Goal: Transaction & Acquisition: Purchase product/service

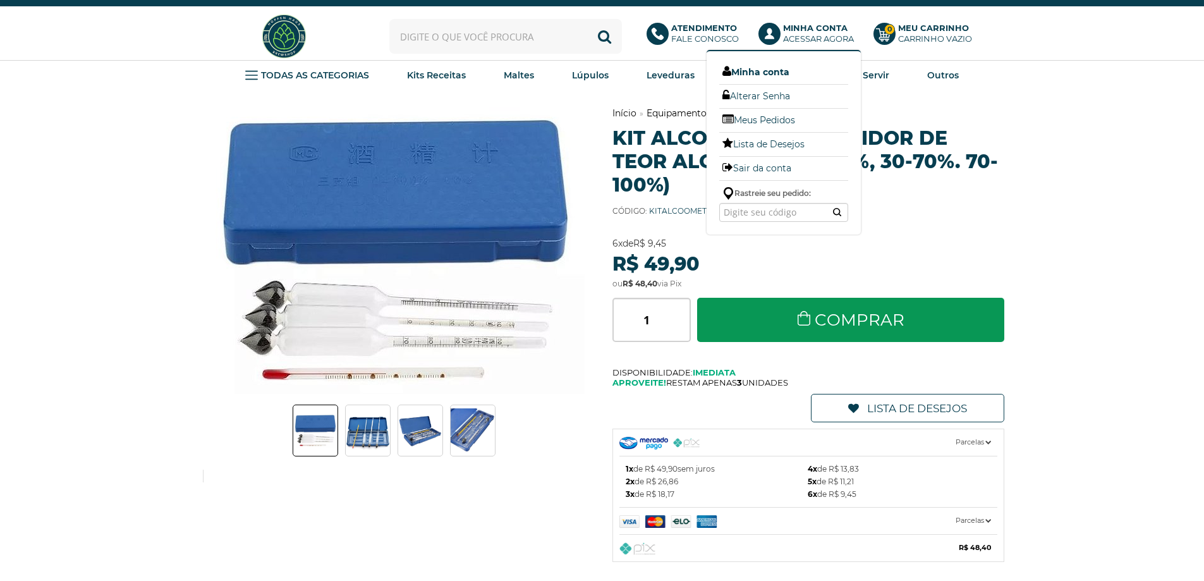
click at [771, 73] on link "Minha conta" at bounding box center [783, 72] width 129 height 16
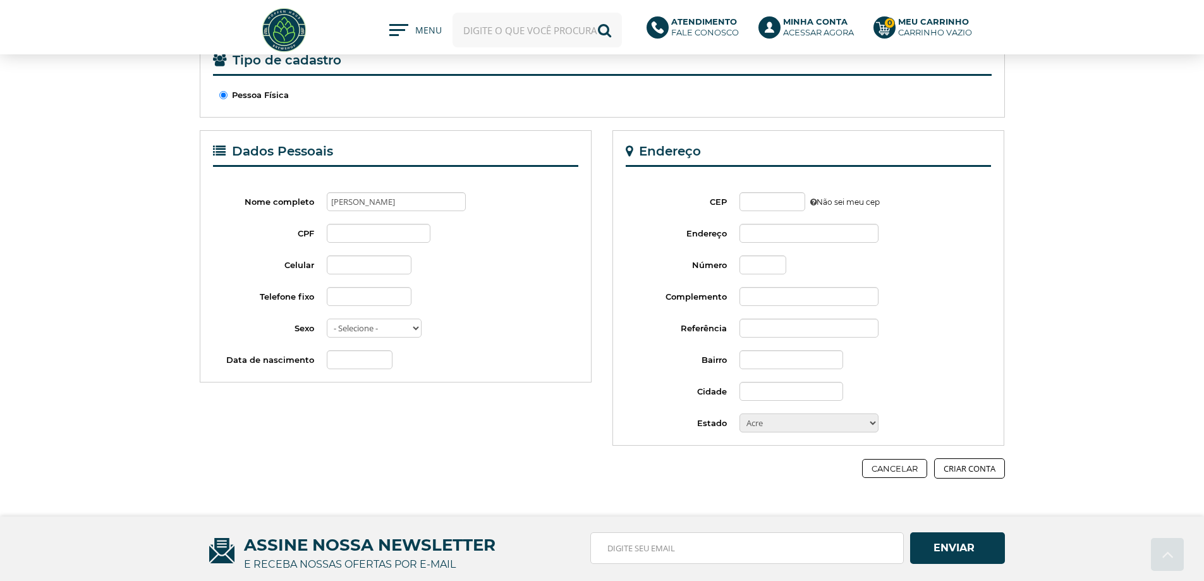
scroll to position [190, 0]
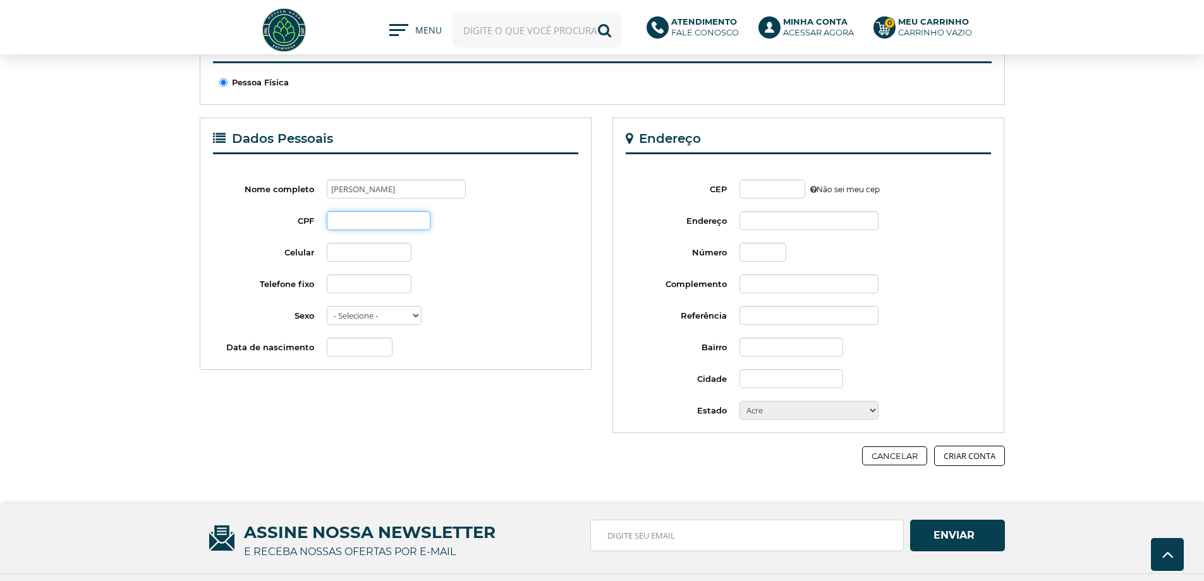
click at [353, 223] on input "CPF" at bounding box center [379, 220] width 104 height 19
type input "421.336.278-71"
type input "[PHONE_NUMBER]"
click at [410, 315] on select "- Selecione - Masculino Feminino" at bounding box center [374, 315] width 95 height 19
select select "m"
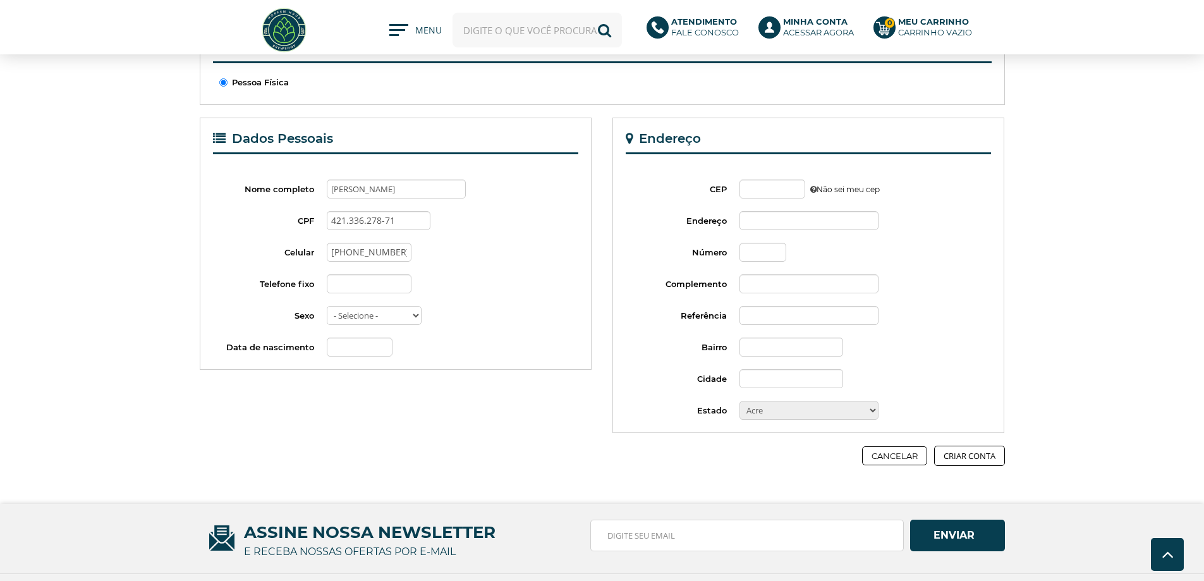
click at [327, 306] on select "- Selecione - Masculino Feminino" at bounding box center [374, 315] width 95 height 19
click at [364, 350] on input "Data de nascimento" at bounding box center [360, 347] width 66 height 19
type input "27/05/1992"
click at [558, 343] on div "27/05/1992" at bounding box center [453, 347] width 252 height 19
click at [766, 191] on input "CEP" at bounding box center [773, 189] width 66 height 19
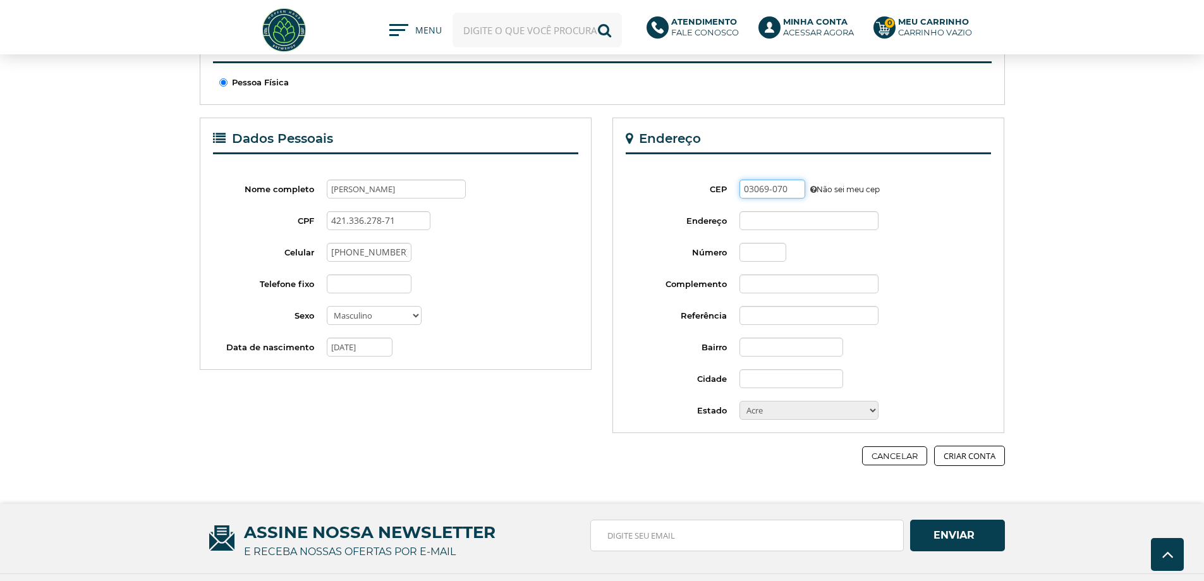
type input "03069-070"
type input "Rua Doutor Corinto Baldoino Costa"
type input "Vila Zilda (Tatuapé)"
type input "São Paulo"
select select "SP"
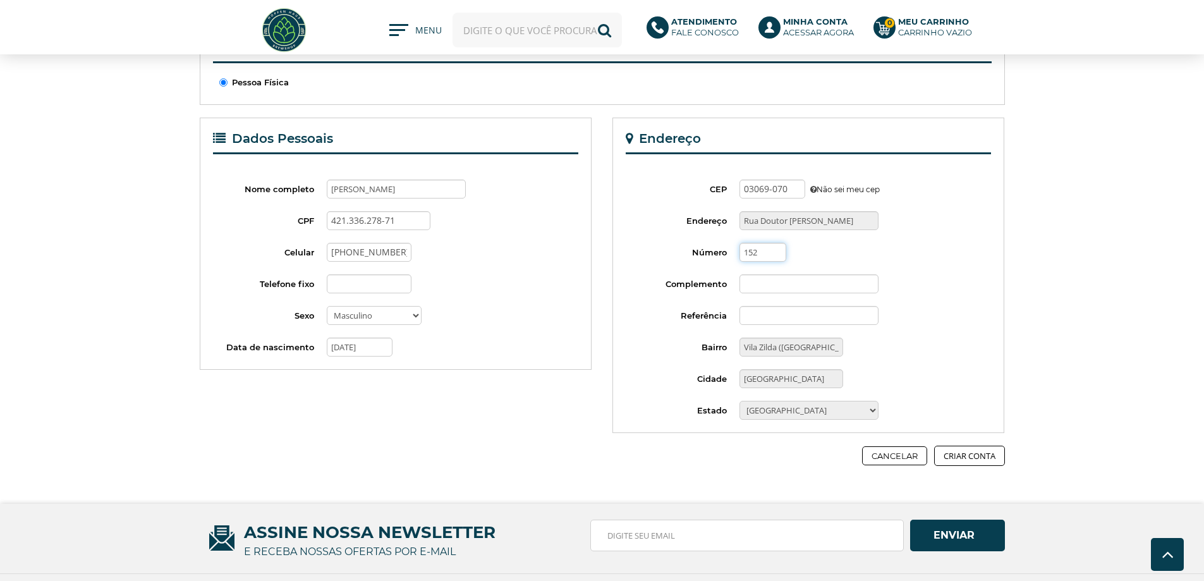
type input "152"
drag, startPoint x: 926, startPoint y: 241, endPoint x: 903, endPoint y: 257, distance: 27.9
click at [926, 241] on fieldset "Endereço CEP 03069-070 Não sei meu cep Endereço Rua Doutor Corinto Baldoino Cos…" at bounding box center [809, 275] width 366 height 289
click at [766, 290] on input "Complemento" at bounding box center [809, 283] width 139 height 19
type input "Ap 41 Torre 1"
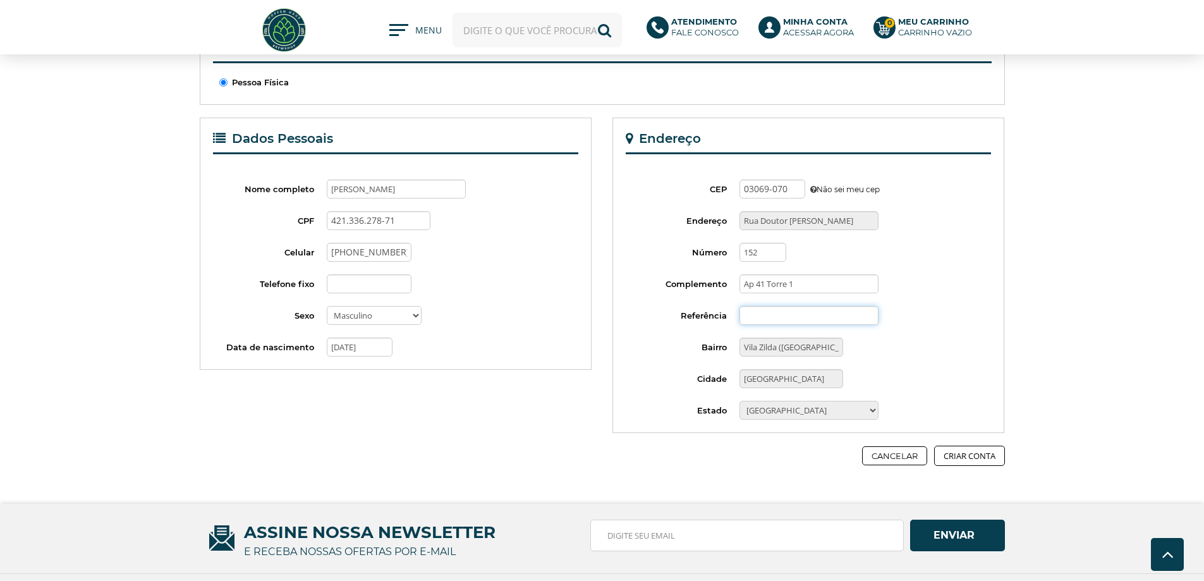
click at [749, 323] on input "Referência" at bounding box center [809, 315] width 139 height 19
type input "Metro Carrão"
click at [966, 457] on button "Criar Conta" at bounding box center [969, 456] width 71 height 20
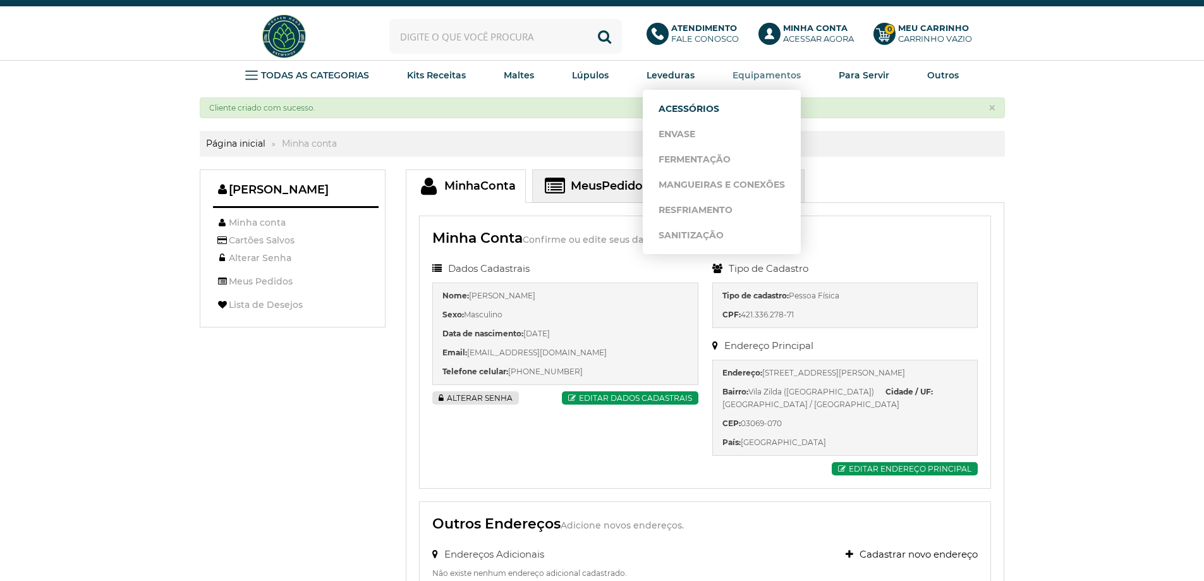
click at [714, 104] on link "Acessórios" at bounding box center [722, 108] width 126 height 25
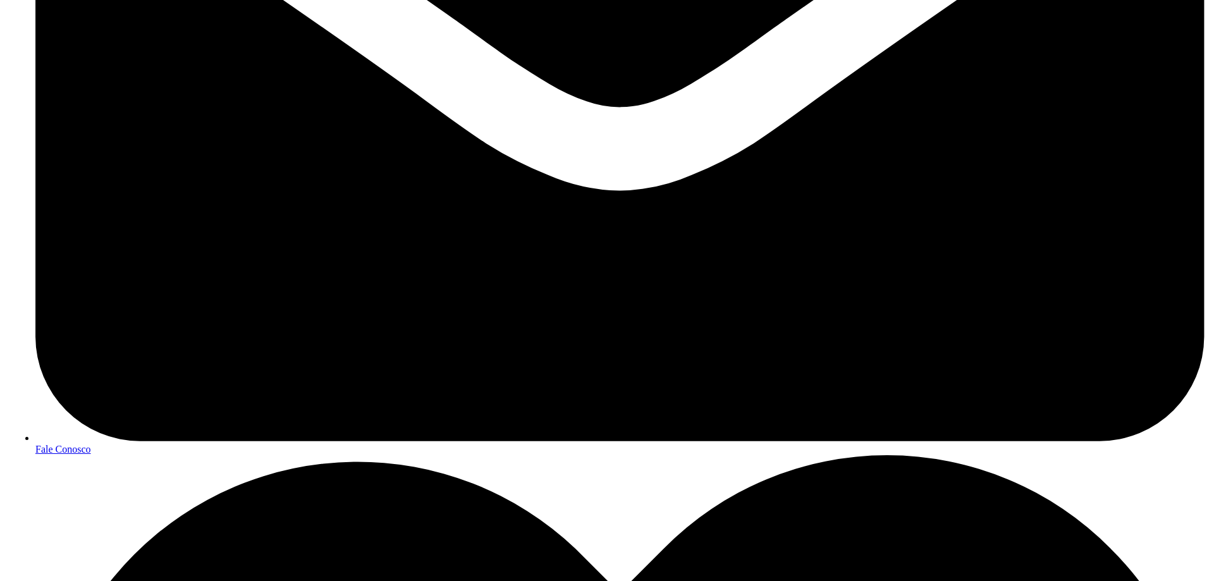
scroll to position [632, 0]
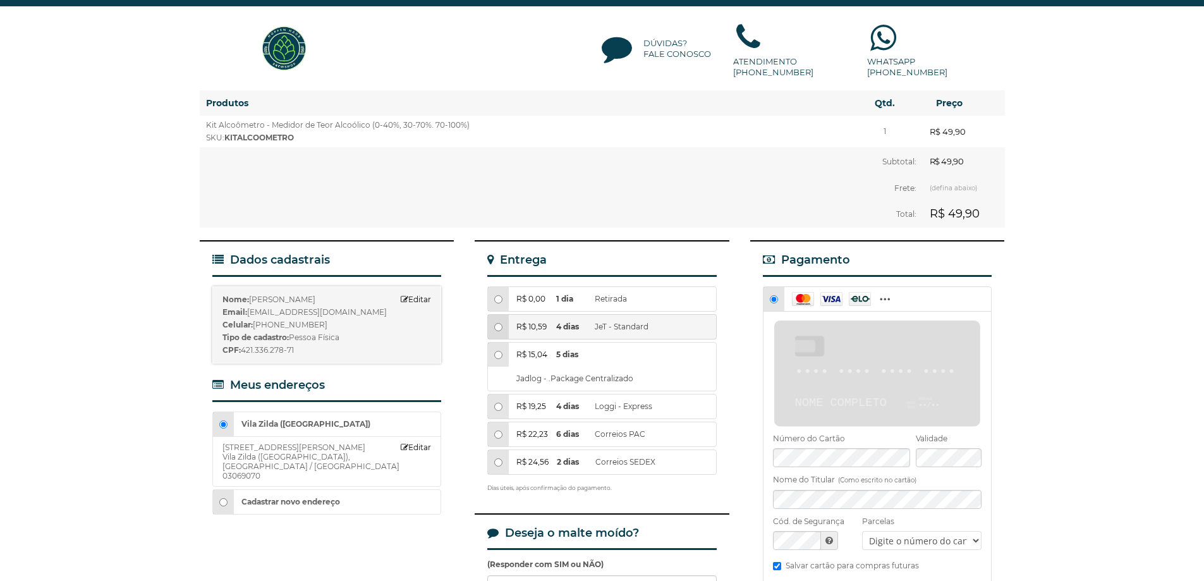
click at [498, 323] on input "R$ 10,59 4 dias JeT - Standard" at bounding box center [498, 327] width 8 height 8
radio input "true"
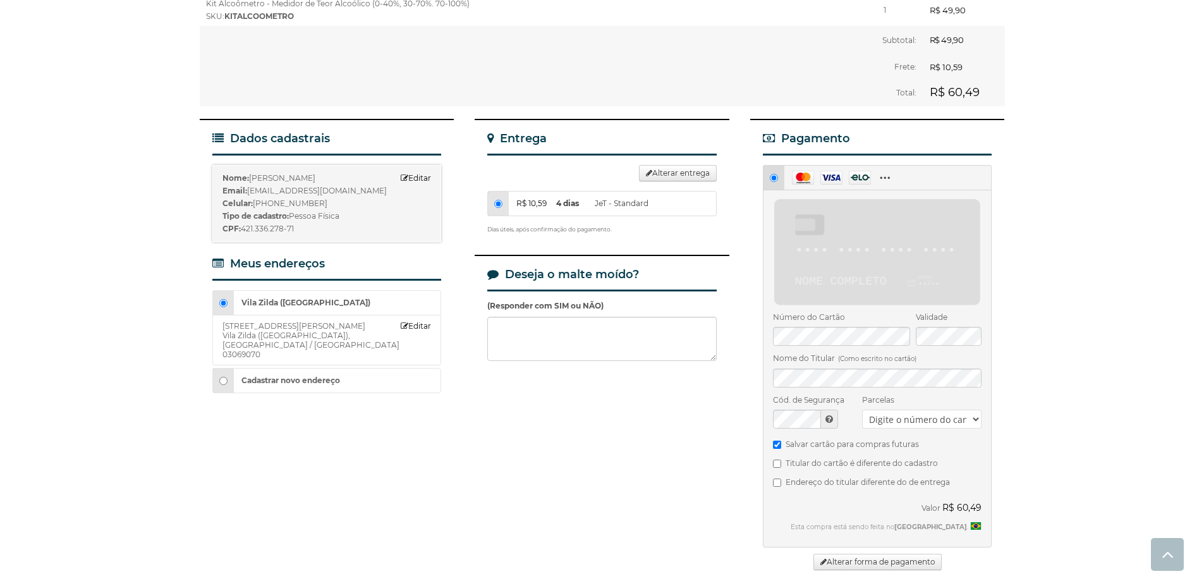
scroll to position [126, 0]
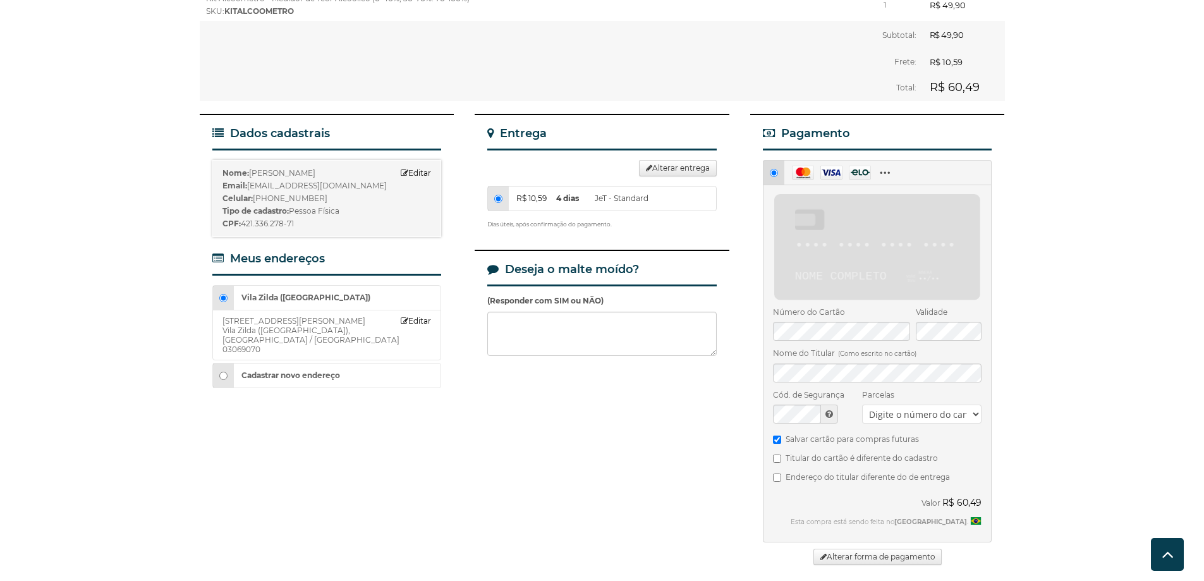
click at [886, 321] on div "Número do Cartão Este campo é obrigatório" at bounding box center [842, 326] width 138 height 41
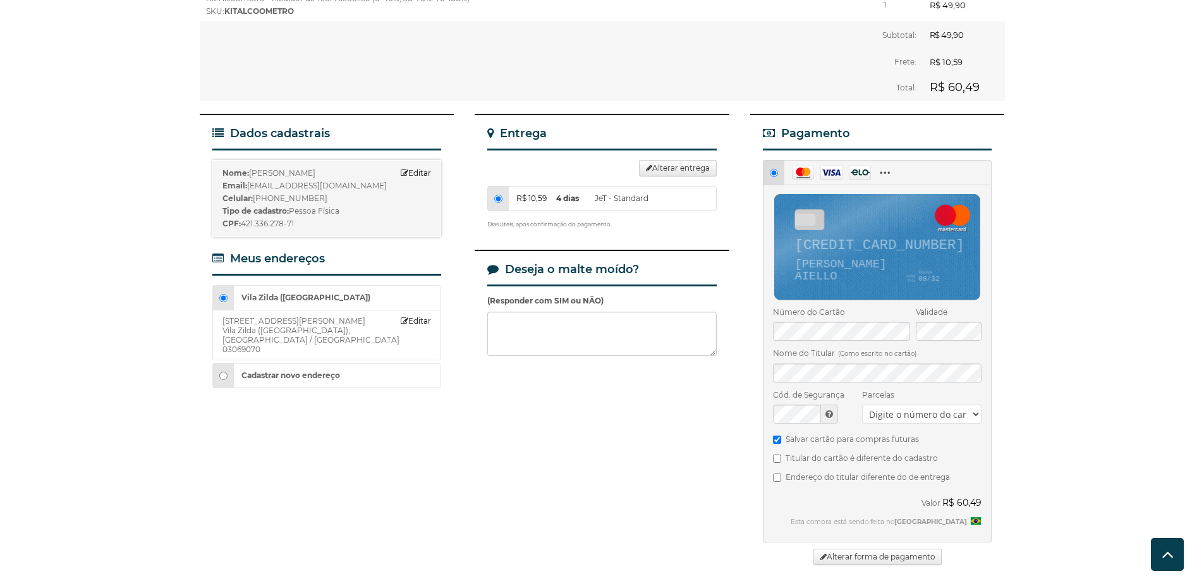
radio input "true"
click at [972, 405] on select "Escolha... 1x de R$ 60,49 sem juros 2x de R$ 32,56 3x de R$ 22,02 4x de R$ 16,7…" at bounding box center [921, 414] width 119 height 19
select select "1"
click at [862, 405] on select "Escolha... 1x de R$ 60,49 sem juros 2x de R$ 32,56 3x de R$ 22,02 4x de R$ 16,7…" at bounding box center [921, 414] width 119 height 19
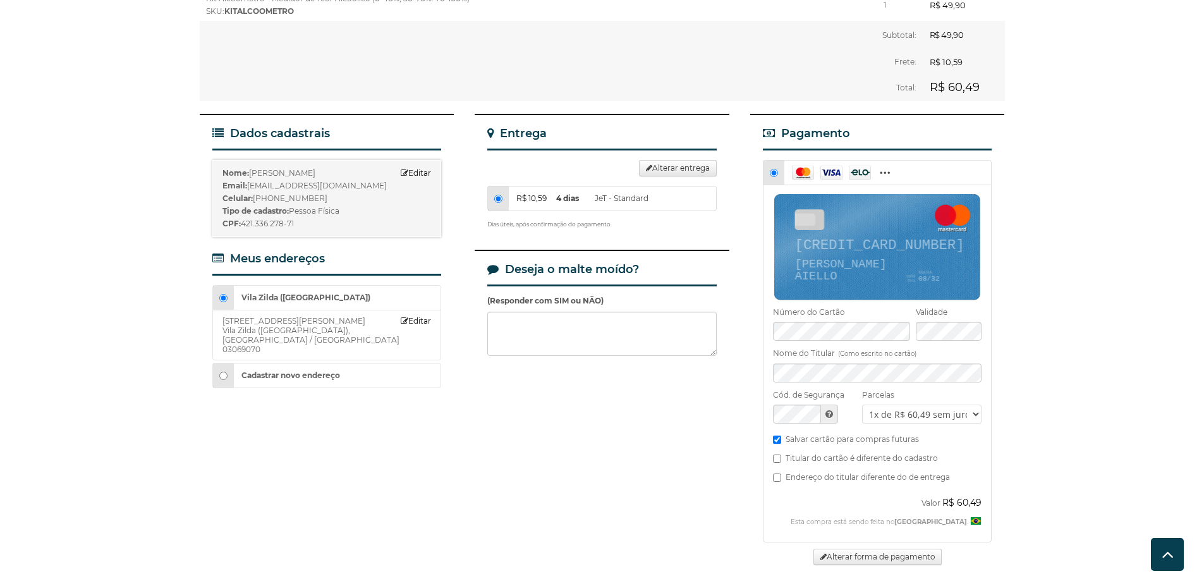
click at [650, 441] on div "Dados cadastrais Nome: Vitor Aiello Editar Email: vitor.b.aiello@gmail.com Celu…" at bounding box center [602, 397] width 805 height 566
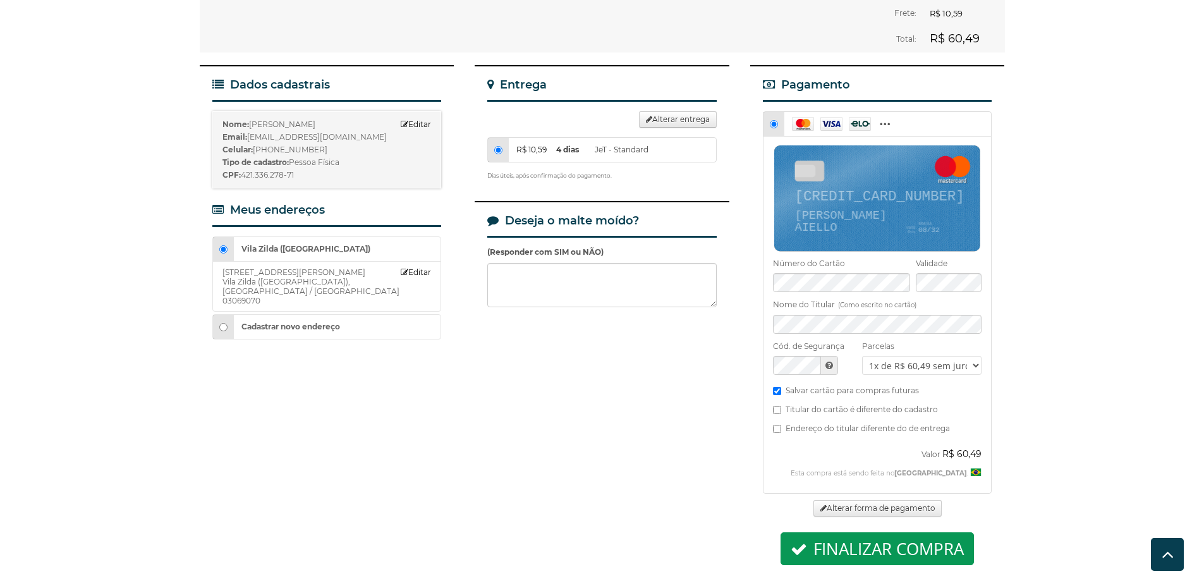
scroll to position [253, 0]
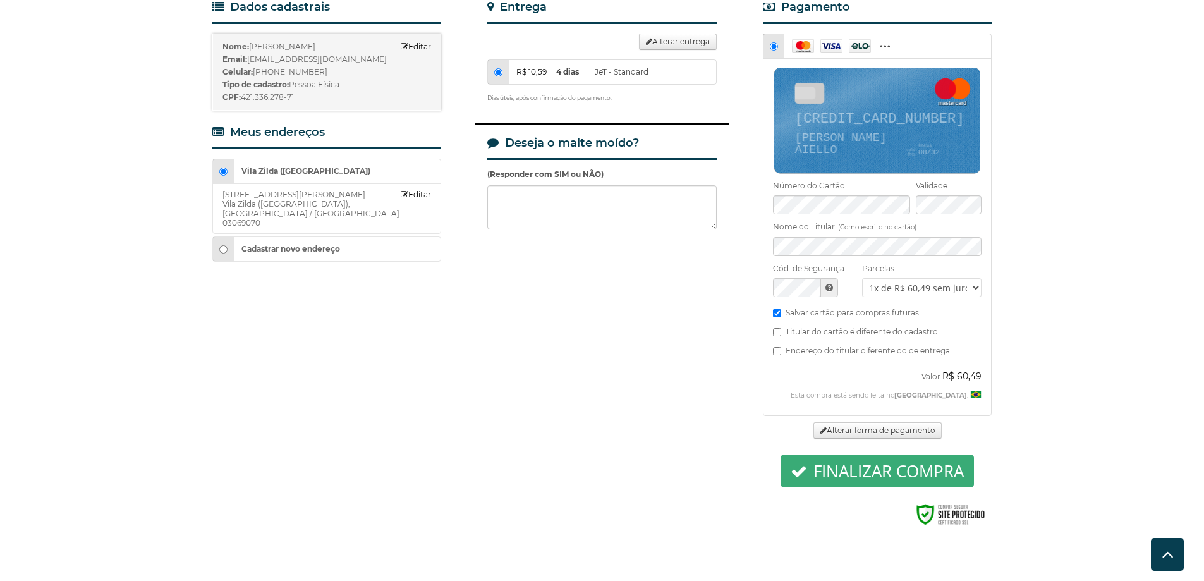
click at [901, 459] on button "Finalizar compra" at bounding box center [877, 471] width 193 height 33
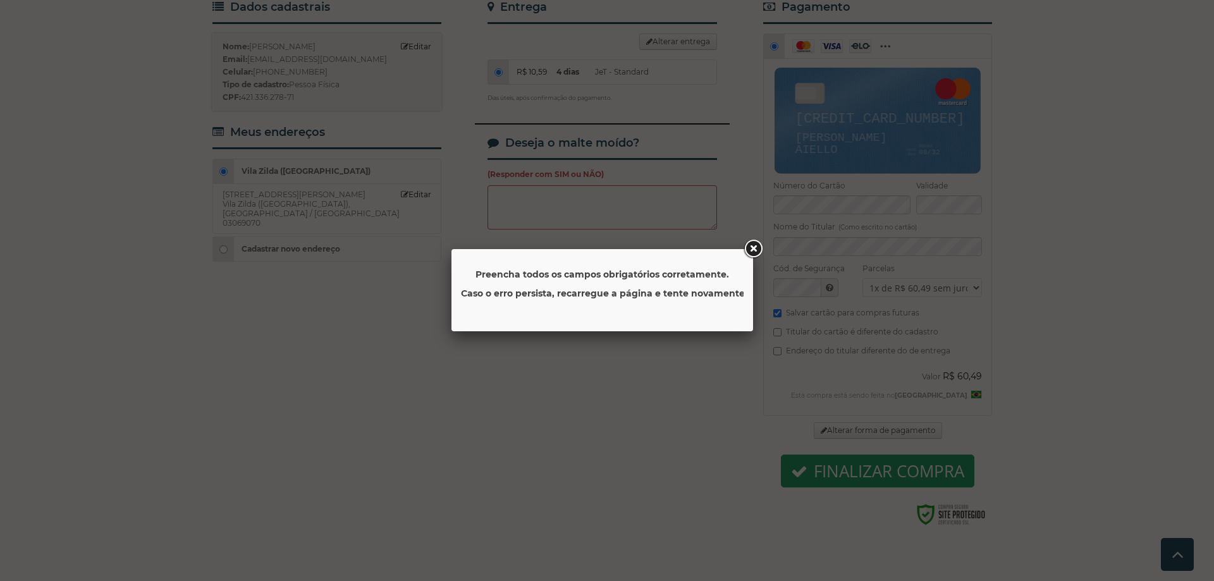
click at [657, 440] on div "Preencha todos os campos obrigatórios corretamente. Caso o erro persista, recar…" at bounding box center [607, 290] width 1214 height 581
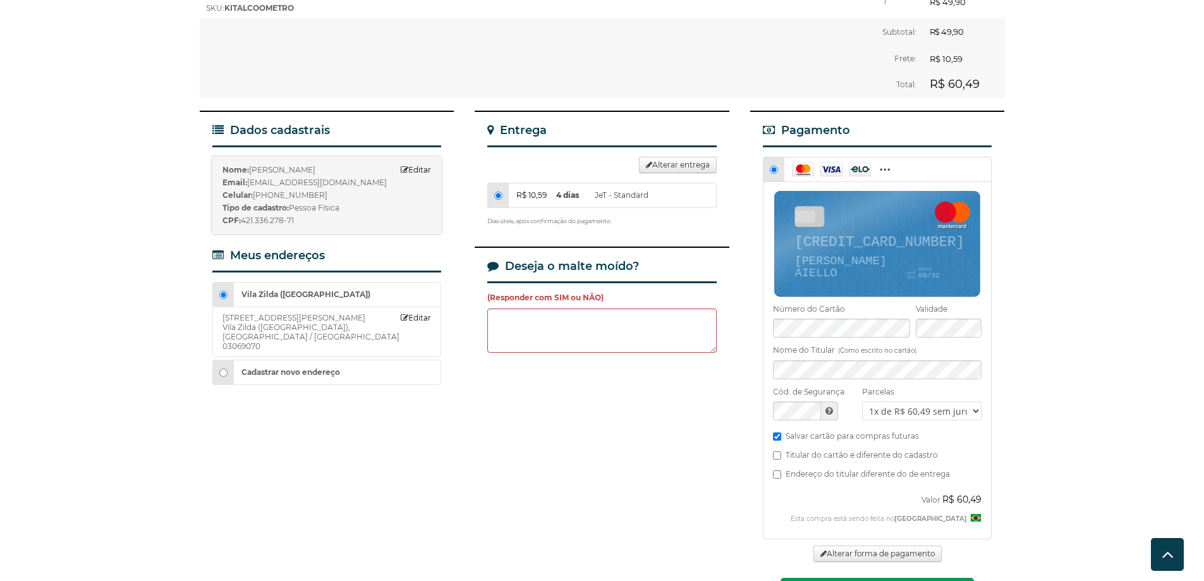
scroll to position [126, 0]
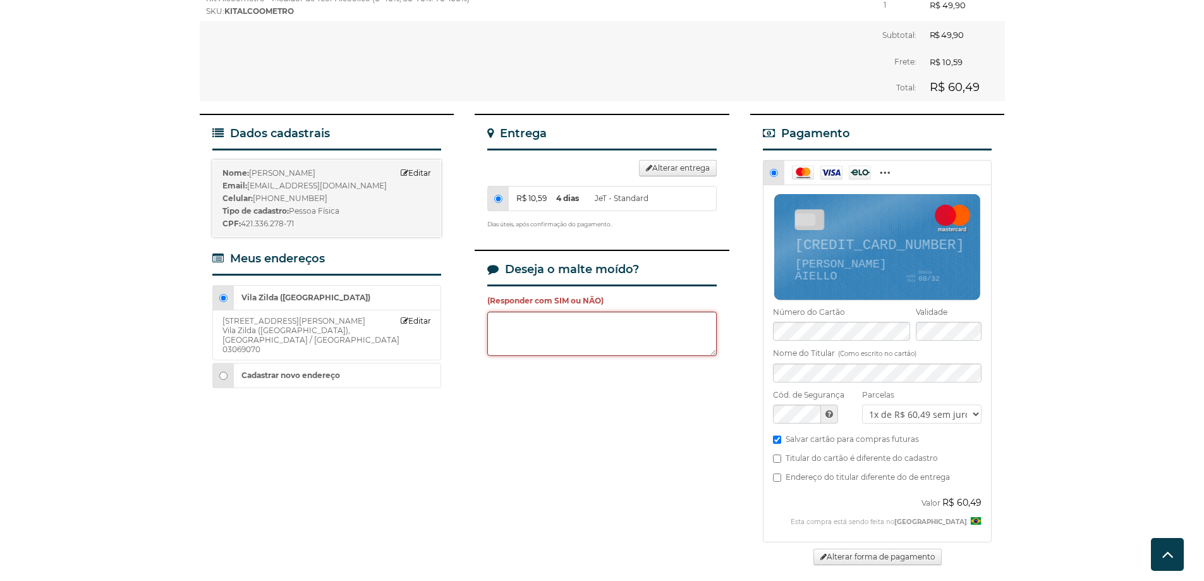
click at [637, 313] on textarea at bounding box center [601, 334] width 229 height 44
type textarea "SIM"
click at [553, 454] on div "Dados cadastrais Nome: Vitor Aiello Editar Email: vitor.b.aiello@gmail.com Celu…" at bounding box center [602, 397] width 805 height 566
click at [584, 396] on div "Dados cadastrais Nome: Vitor Aiello Editar Email: vitor.b.aiello@gmail.com Celu…" at bounding box center [602, 397] width 805 height 566
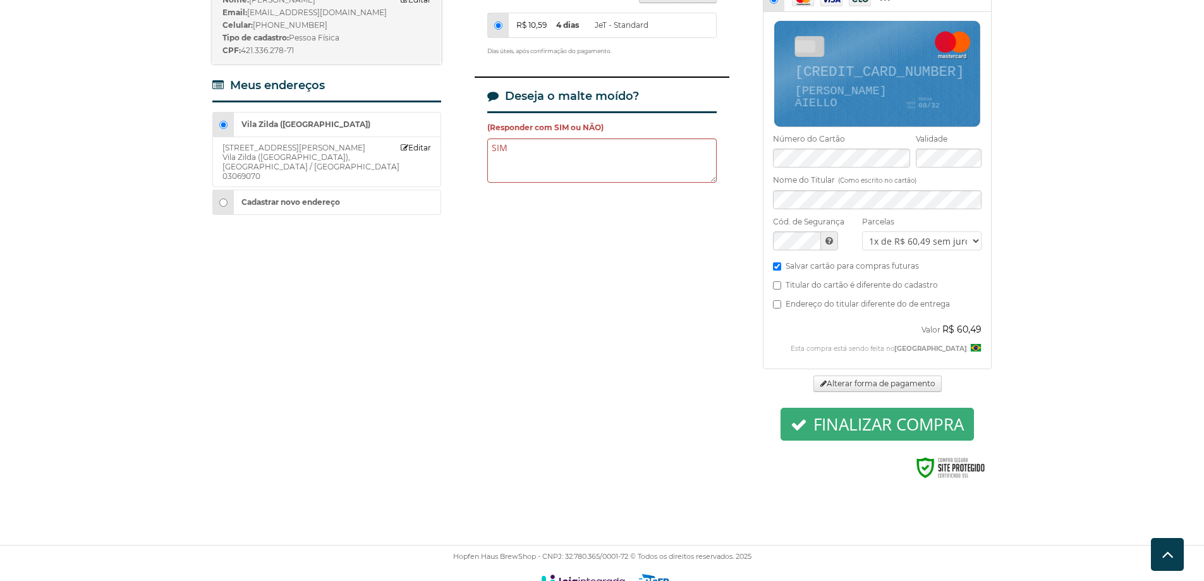
click at [870, 408] on button "Finalizar compra" at bounding box center [877, 424] width 193 height 33
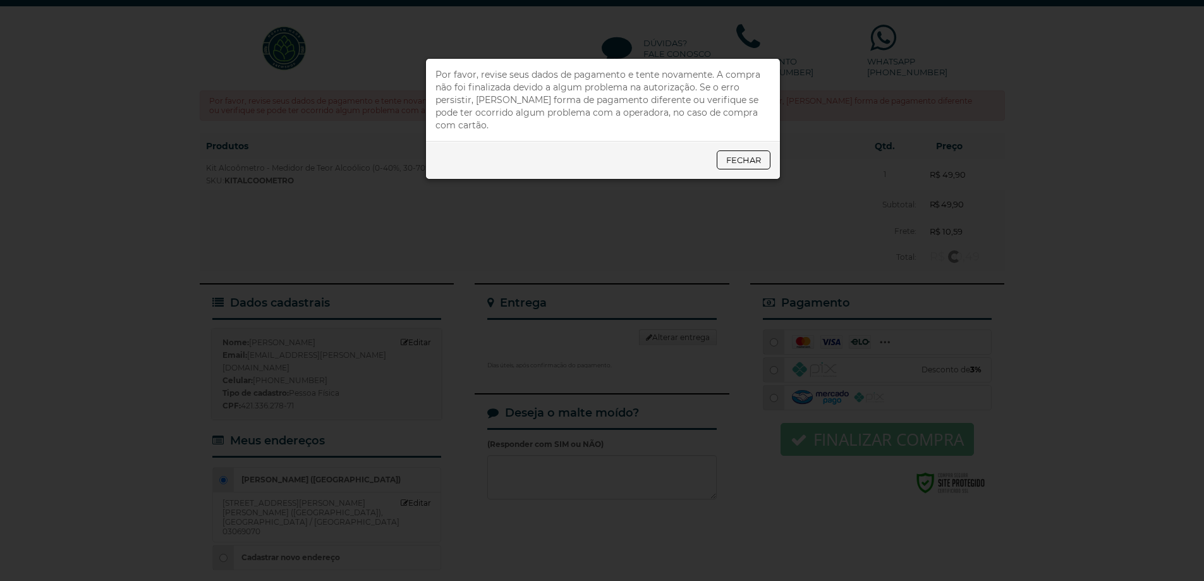
click at [494, 326] on input "R$ 10,59 4 dias JeT - Standard" at bounding box center [498, 330] width 8 height 8
click at [738, 150] on link "Fechar" at bounding box center [744, 159] width 54 height 19
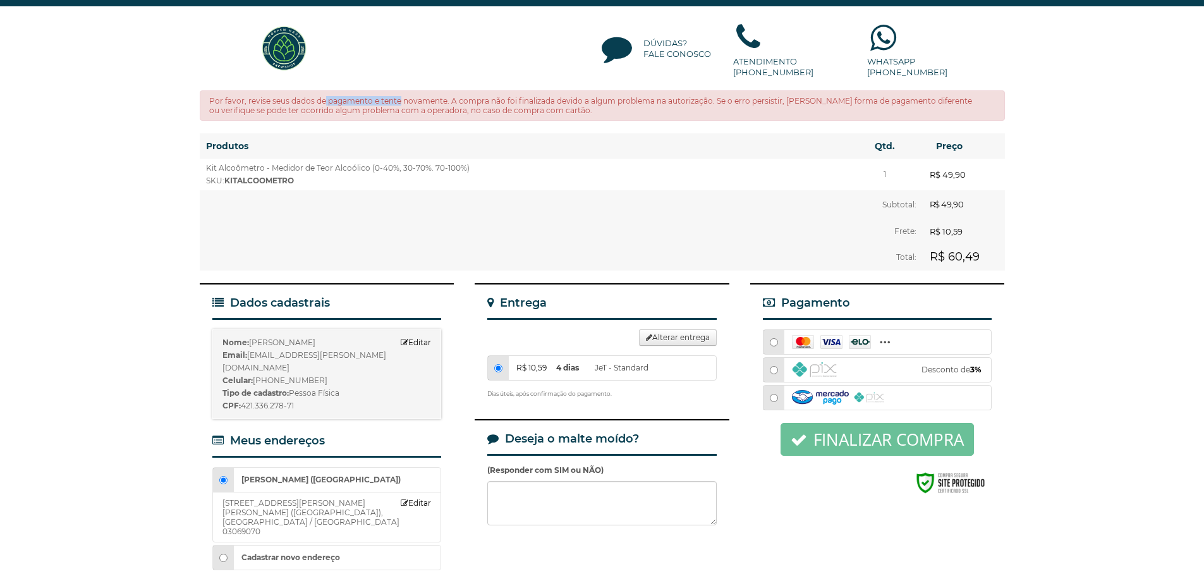
drag, startPoint x: 262, startPoint y: 80, endPoint x: 327, endPoint y: 78, distance: 65.8
click at [327, 90] on div "Por favor, revise seus dados de pagamento e tente novamente. A compra não foi f…" at bounding box center [602, 105] width 805 height 30
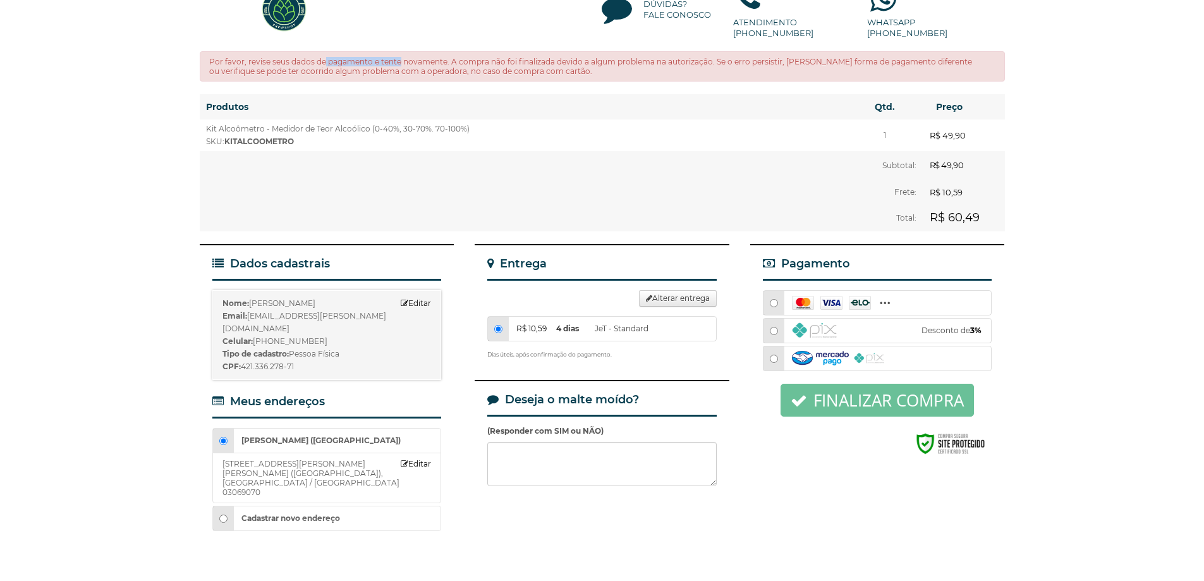
scroll to position [78, 0]
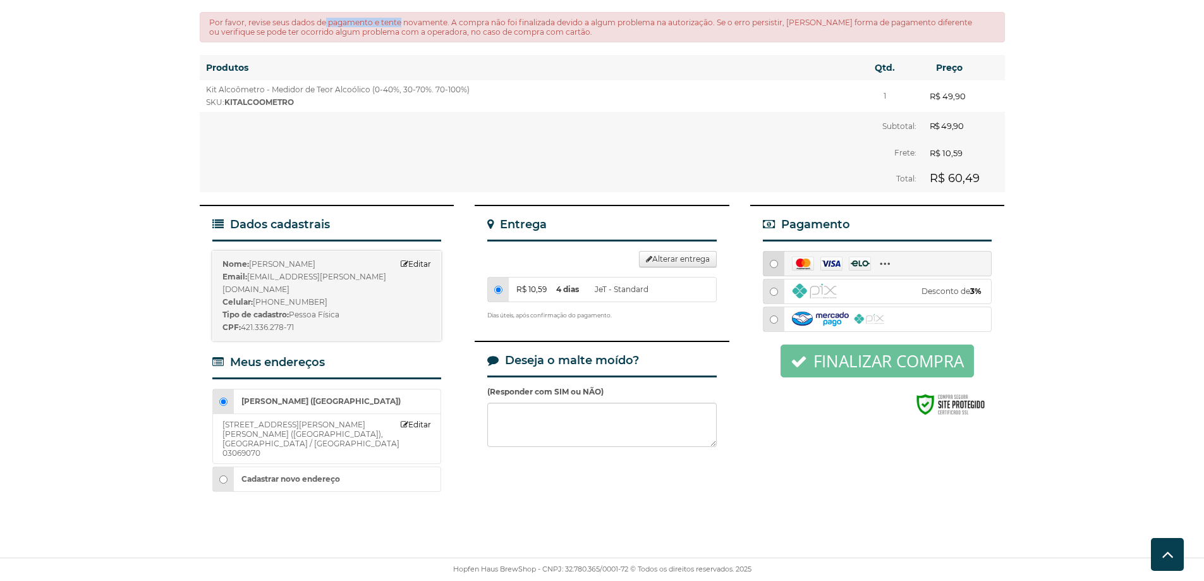
click at [773, 260] on input "radio" at bounding box center [774, 264] width 8 height 8
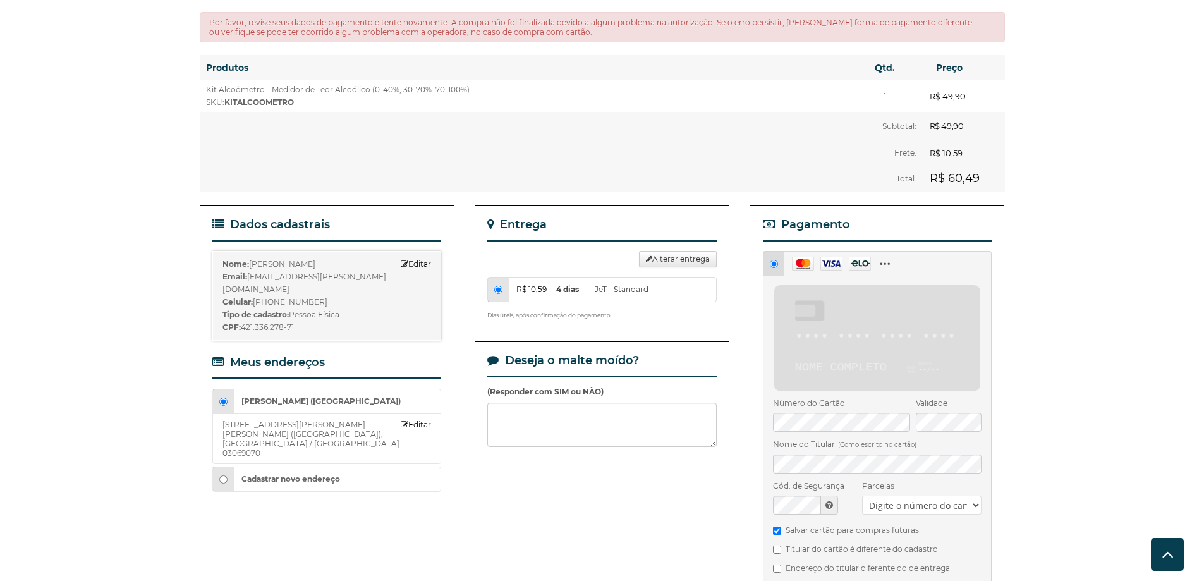
radio input "true"
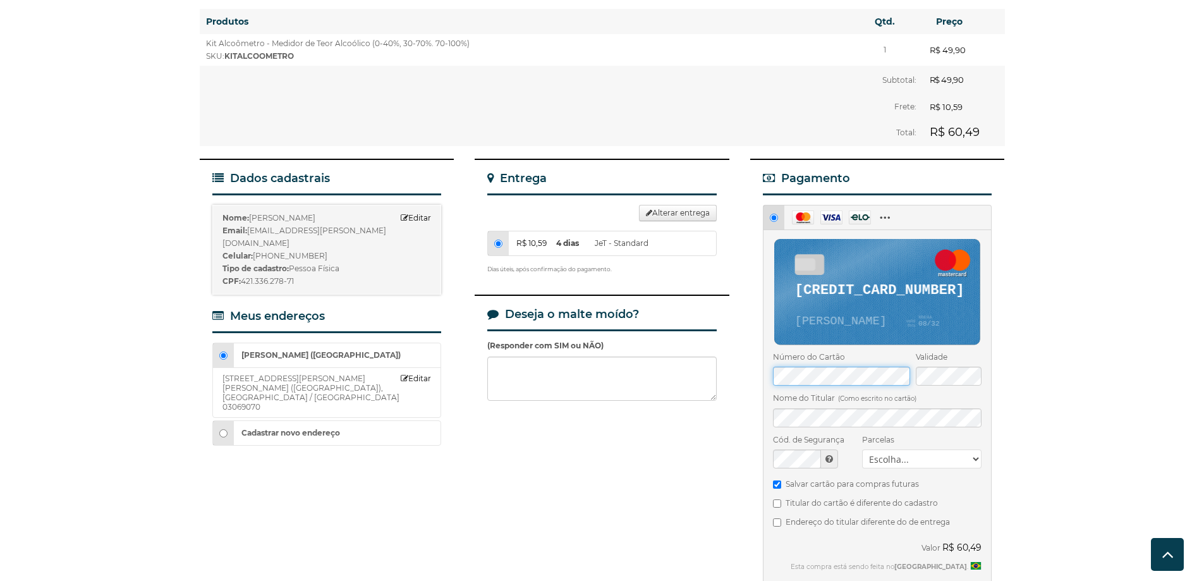
scroll to position [205, 0]
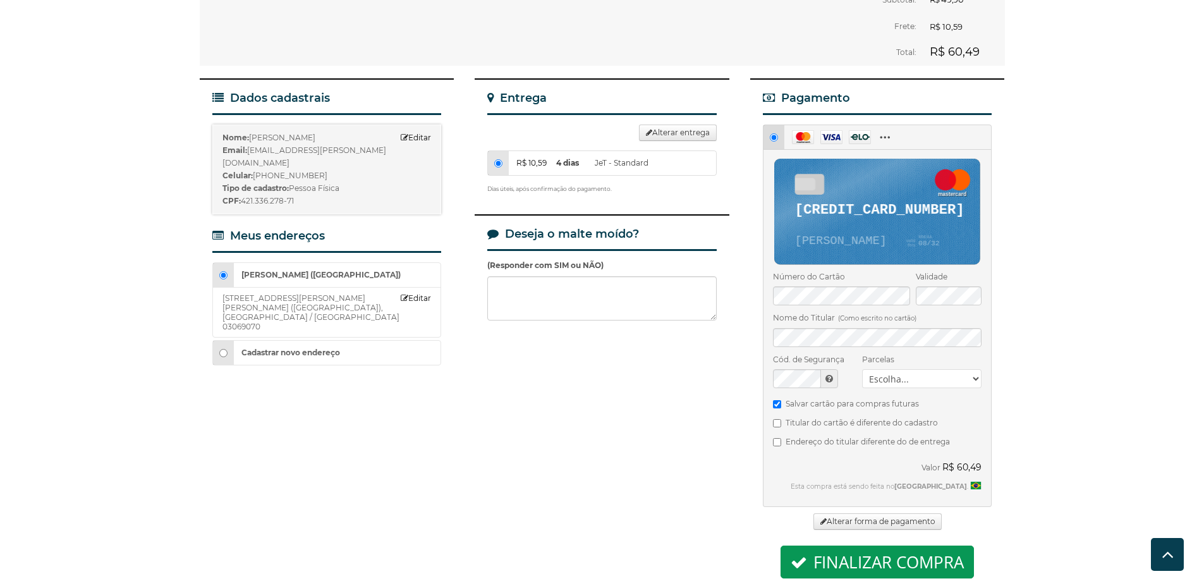
click at [879, 369] on select "Escolha... 1x de R$ 60,49 sem juros 2x de R$ 32,56 3x de R$ 22,02 4x de R$ 16,7…" at bounding box center [921, 378] width 119 height 19
select select "1"
click at [862, 369] on select "Escolha... 1x de R$ 60,49 sem juros 2x de R$ 32,56 3x de R$ 22,02 4x de R$ 16,7…" at bounding box center [921, 378] width 119 height 19
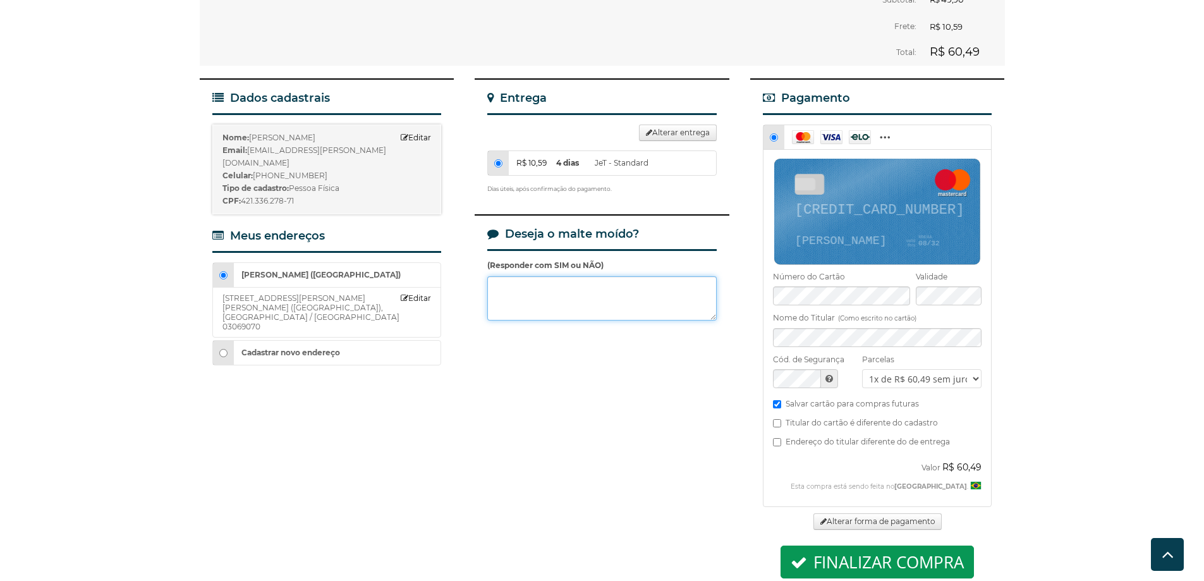
click at [635, 276] on textarea at bounding box center [601, 298] width 229 height 44
click at [622, 446] on div "Dados cadastrais Nome: Vitor Aiello Editar Email: vitor.b.aiello@gmail.com Celu…" at bounding box center [602, 361] width 805 height 566
click at [604, 276] on textarea "NÂO" at bounding box center [601, 298] width 229 height 44
type textarea "NÃo"
click at [691, 444] on div "Dados cadastrais Nome: Vitor Aiello Editar Email: vitor.b.aiello@gmail.com Celu…" at bounding box center [602, 361] width 805 height 566
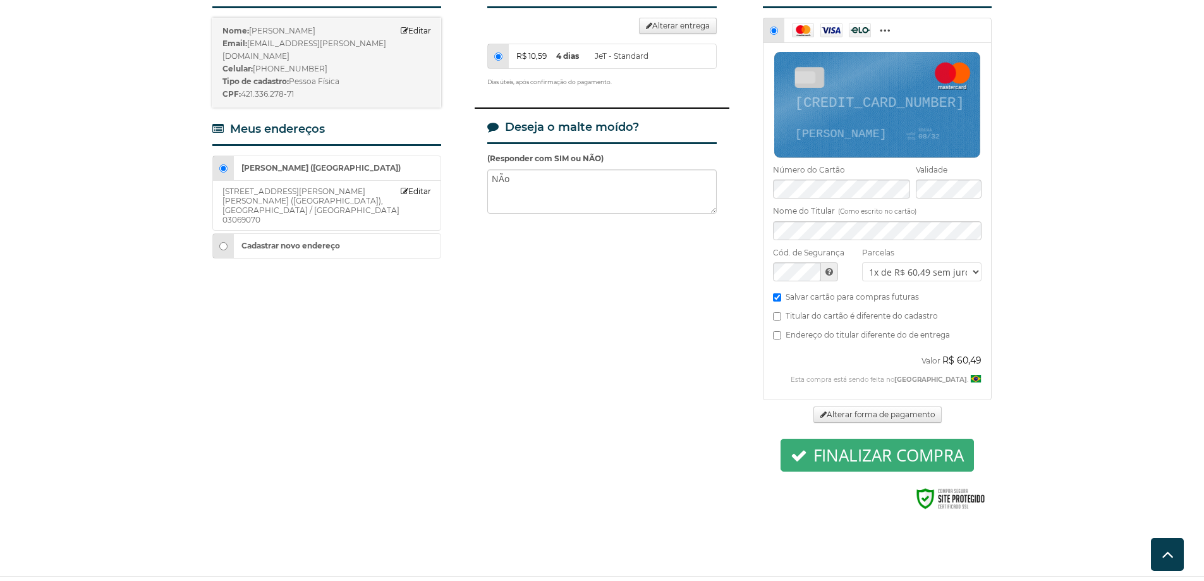
scroll to position [331, 0]
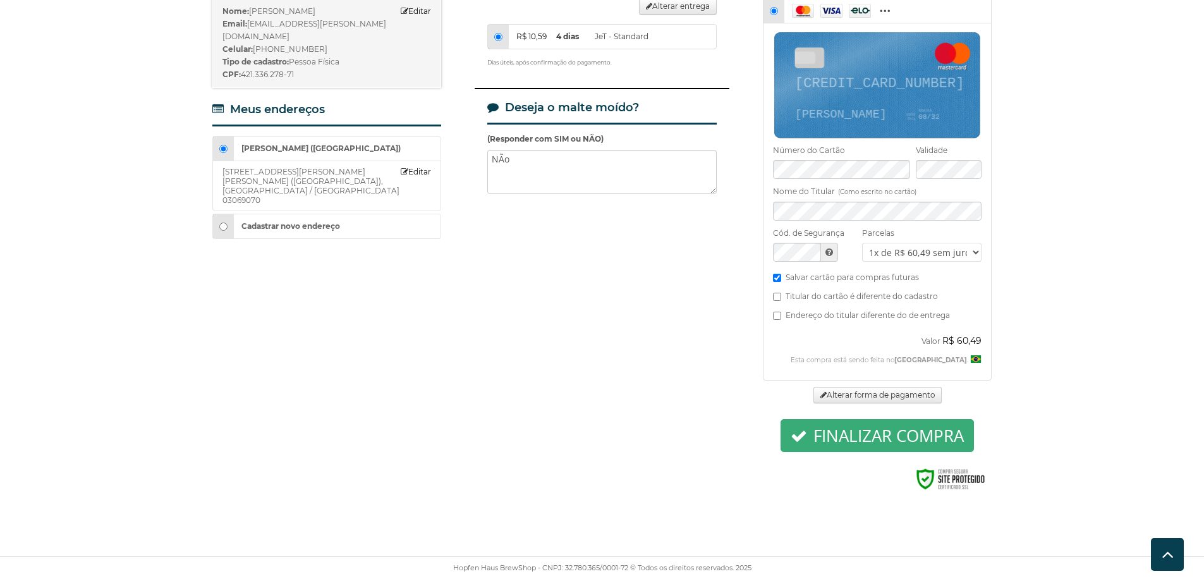
click at [836, 419] on button "Finalizar compra" at bounding box center [877, 435] width 193 height 33
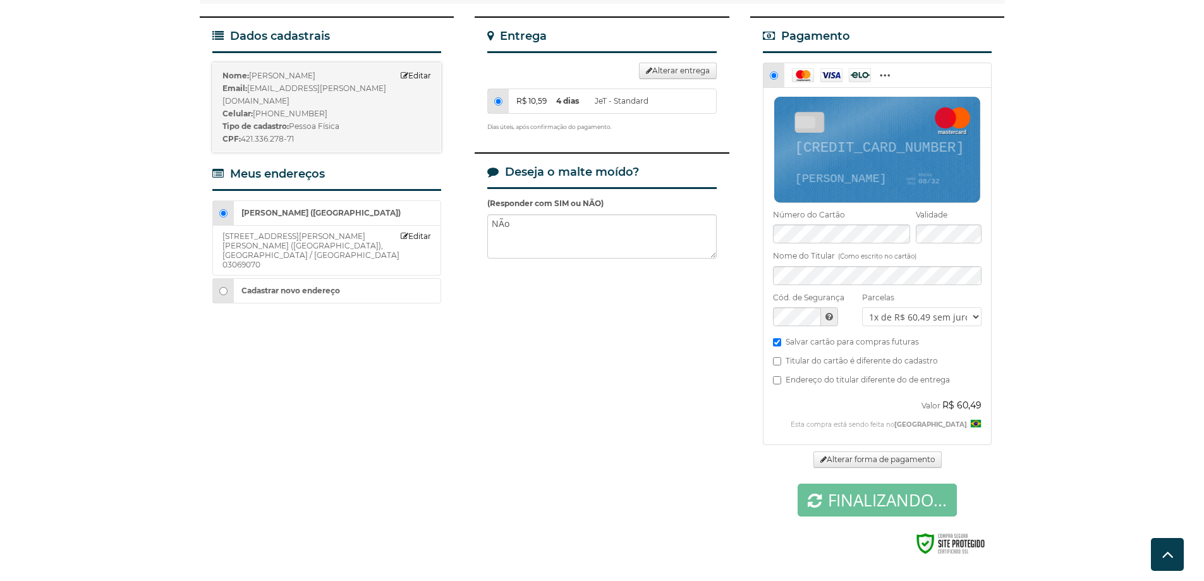
scroll to position [142, 0]
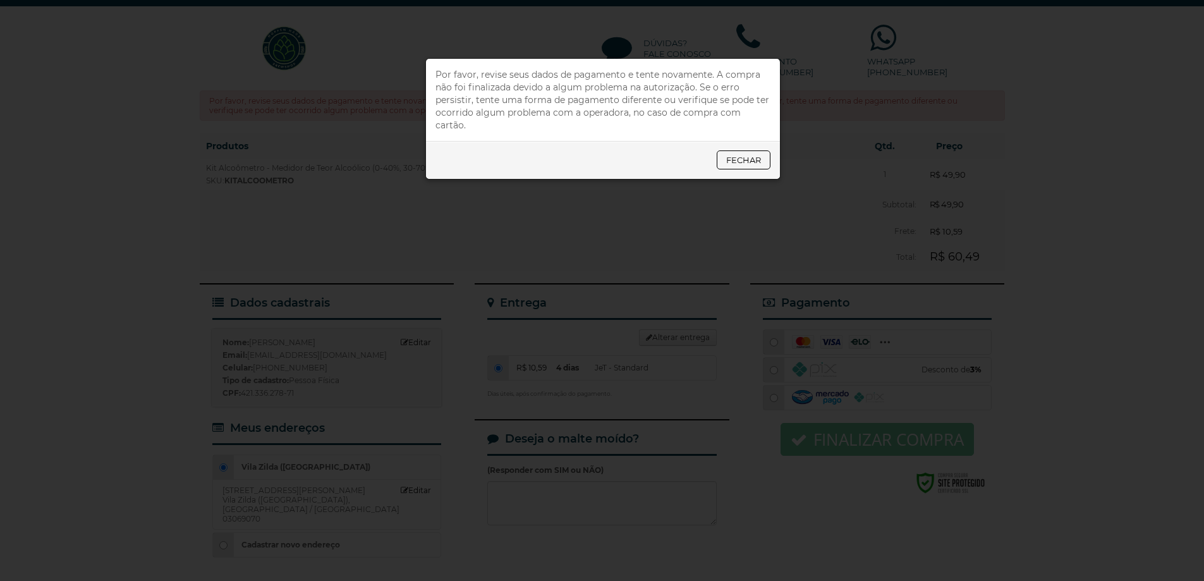
click at [494, 364] on input "R$ 10,59 4 dias JeT - Standard" at bounding box center [498, 368] width 8 height 8
click at [754, 150] on link "Fechar" at bounding box center [744, 159] width 54 height 19
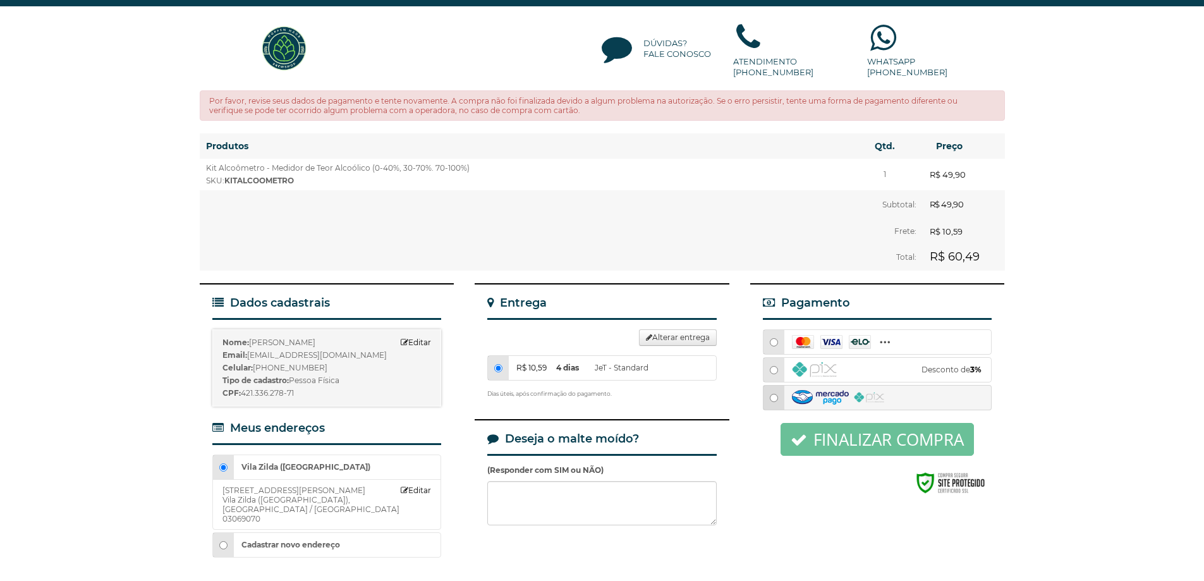
click at [776, 394] on input "radio" at bounding box center [774, 398] width 8 height 8
radio input "true"
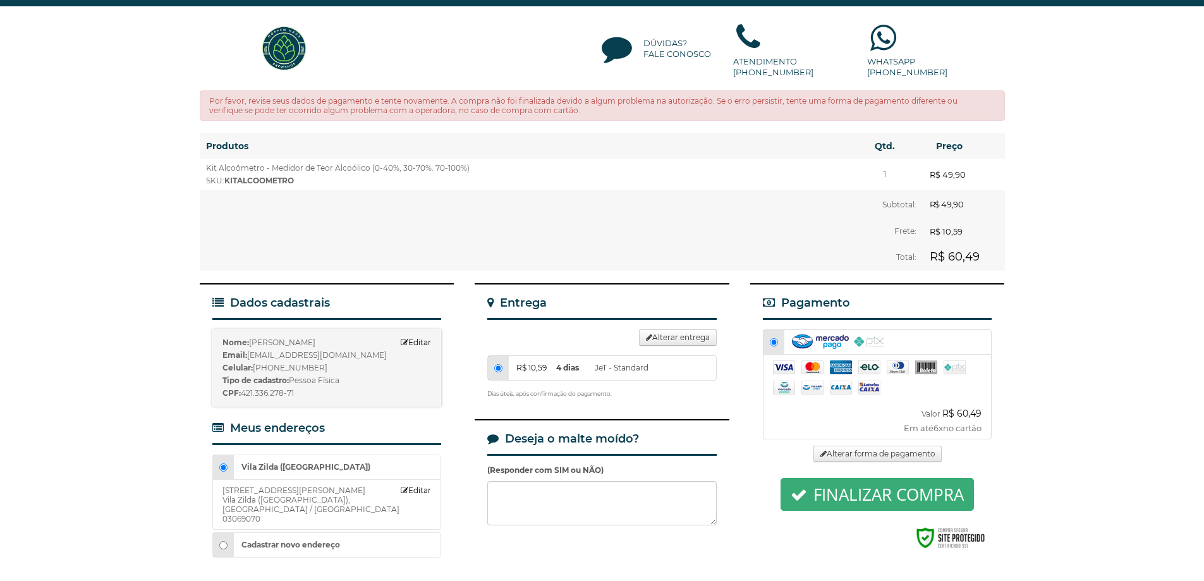
click at [853, 478] on button "Finalizar compra" at bounding box center [877, 494] width 193 height 33
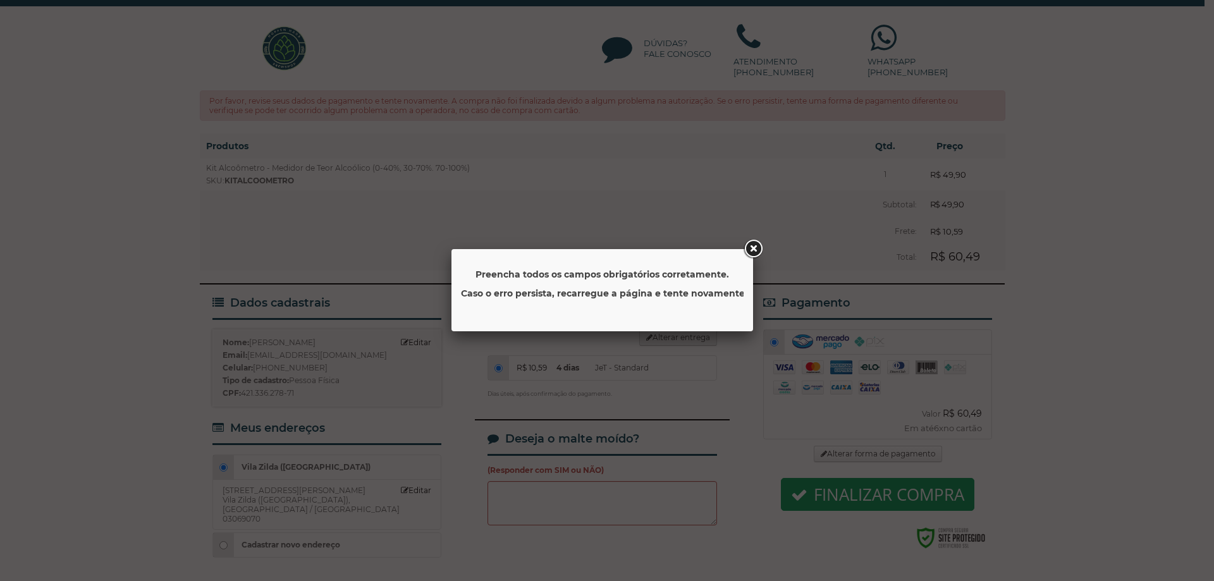
click at [747, 248] on link at bounding box center [753, 249] width 23 height 23
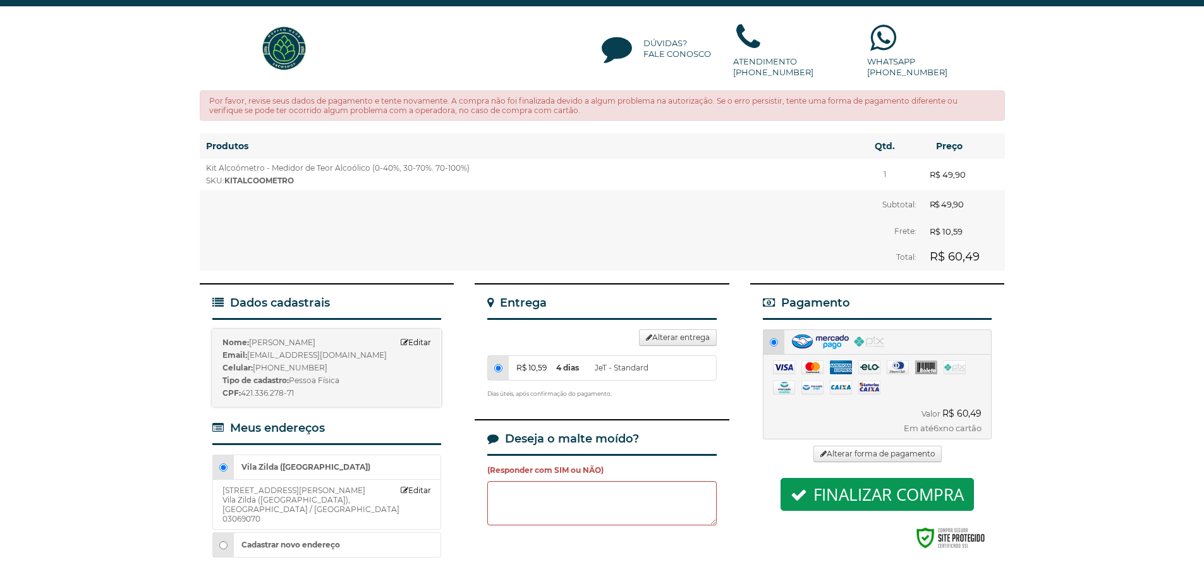
click at [780, 330] on span at bounding box center [774, 342] width 21 height 24
click at [768, 330] on span at bounding box center [774, 342] width 21 height 24
click at [772, 338] on input "radio" at bounding box center [774, 342] width 8 height 8
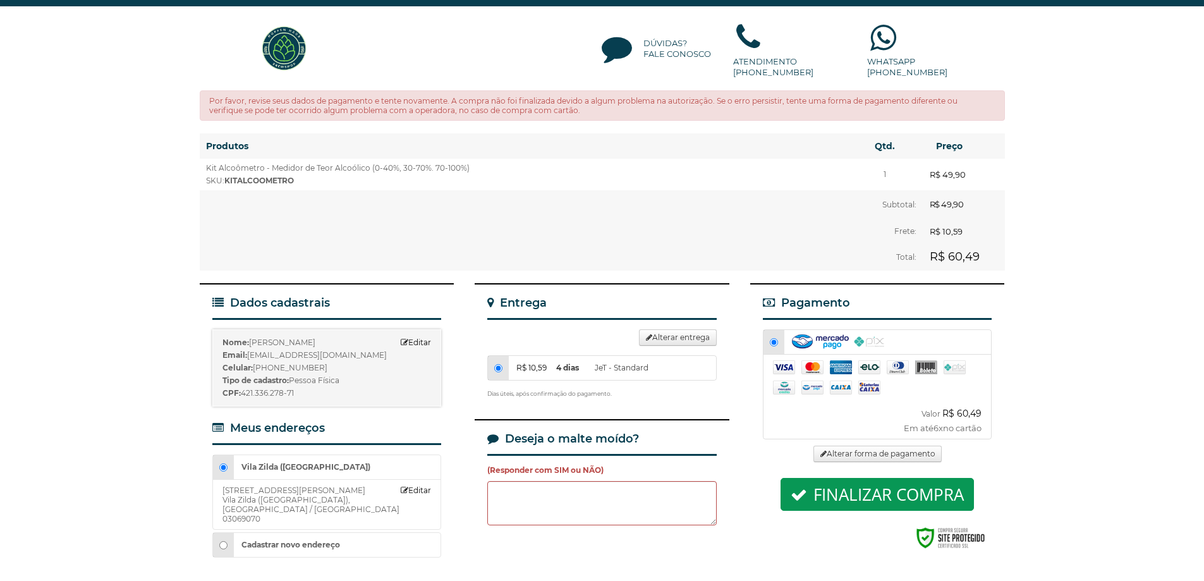
click at [764, 487] on div "Finalizar compra Continuar comprando" at bounding box center [877, 515] width 229 height 74
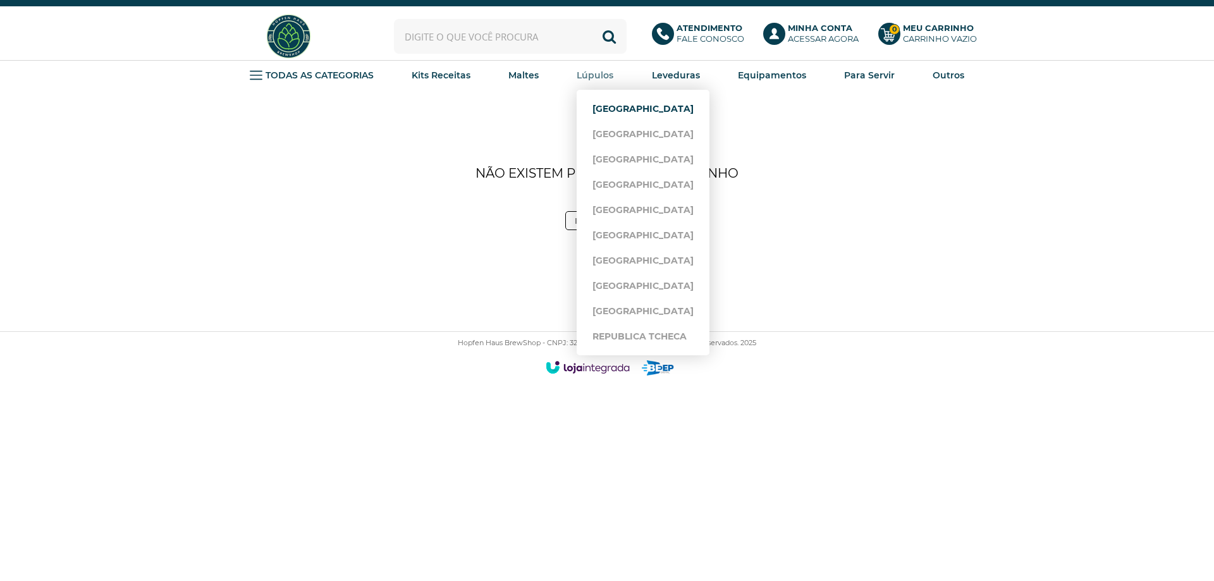
click at [616, 109] on link "[GEOGRAPHIC_DATA]" at bounding box center [642, 108] width 101 height 25
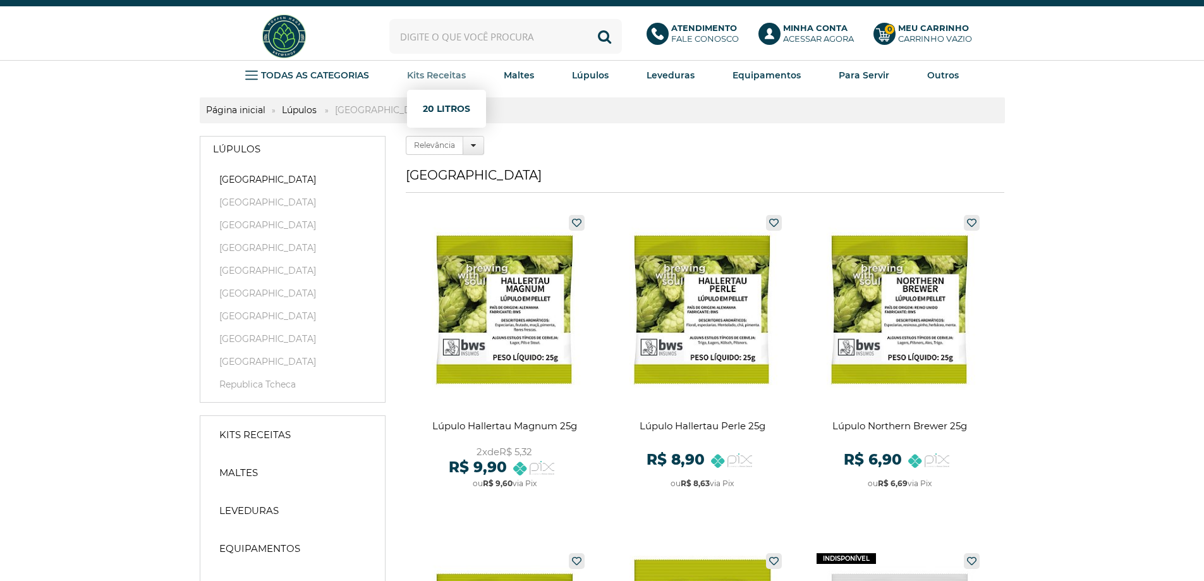
click at [439, 116] on link "20 Litros" at bounding box center [446, 108] width 47 height 25
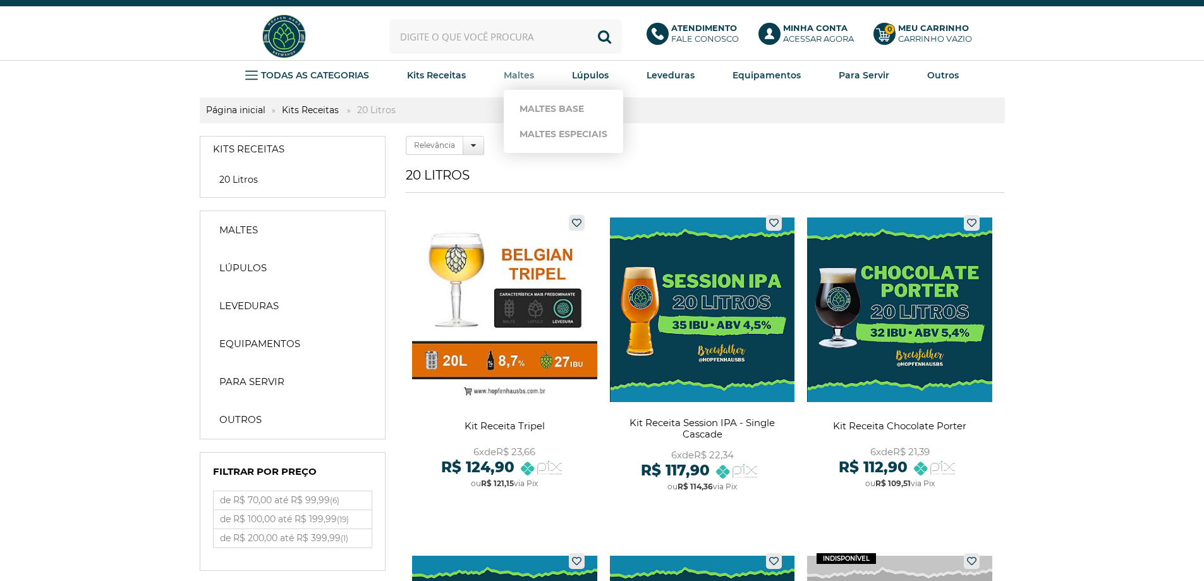
click at [524, 82] on link "Maltes" at bounding box center [519, 75] width 30 height 19
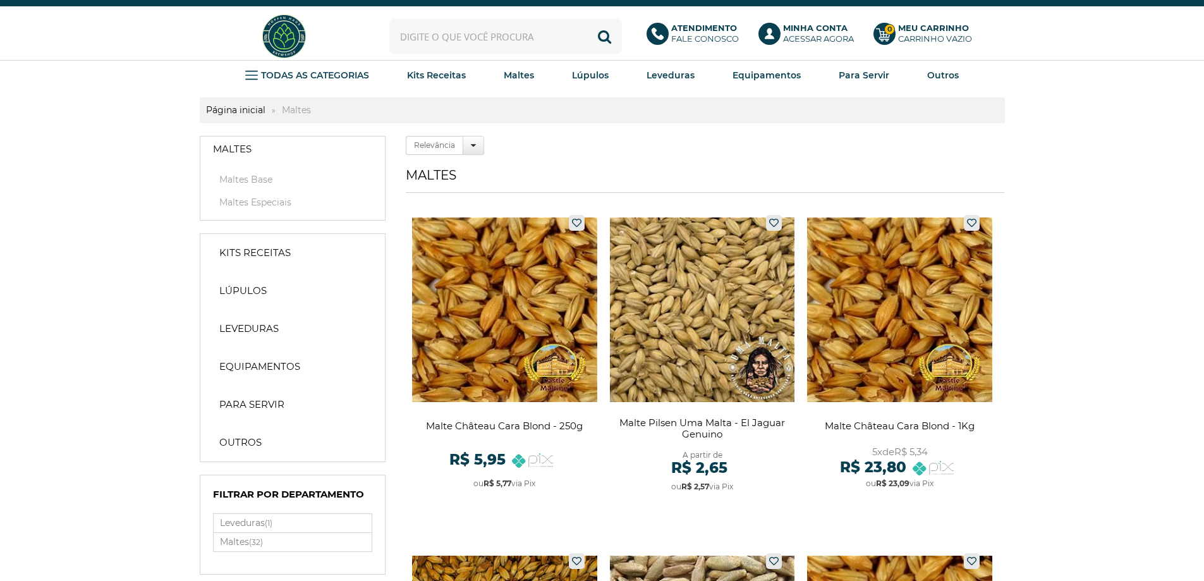
click at [886, 34] on icon at bounding box center [883, 34] width 15 height 13
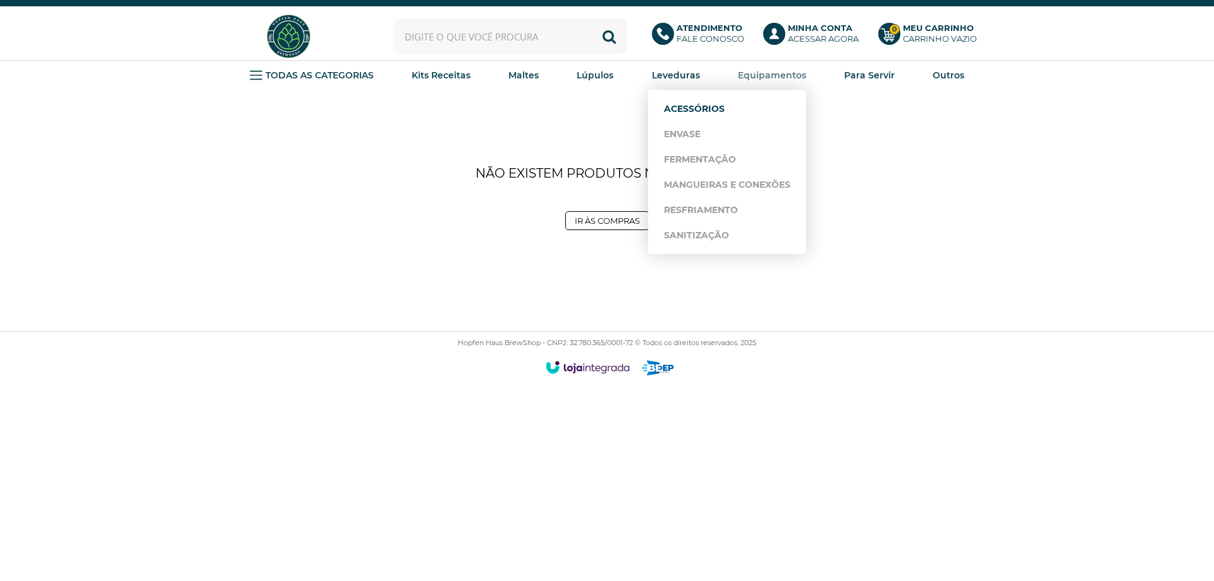
click at [703, 102] on link "Acessórios" at bounding box center [727, 108] width 126 height 25
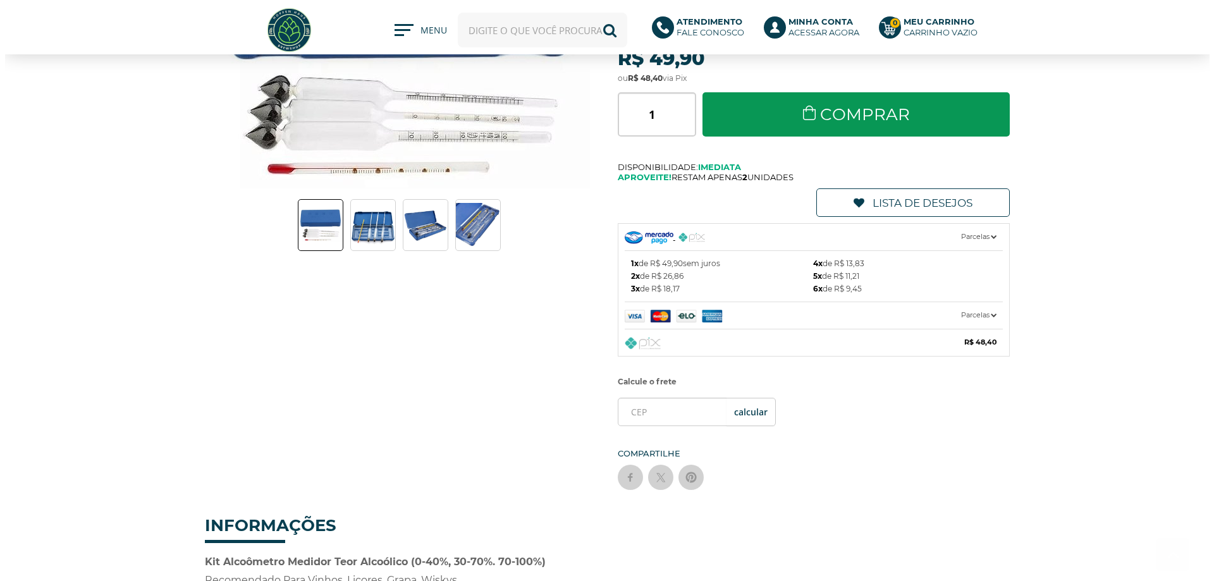
scroll to position [126, 0]
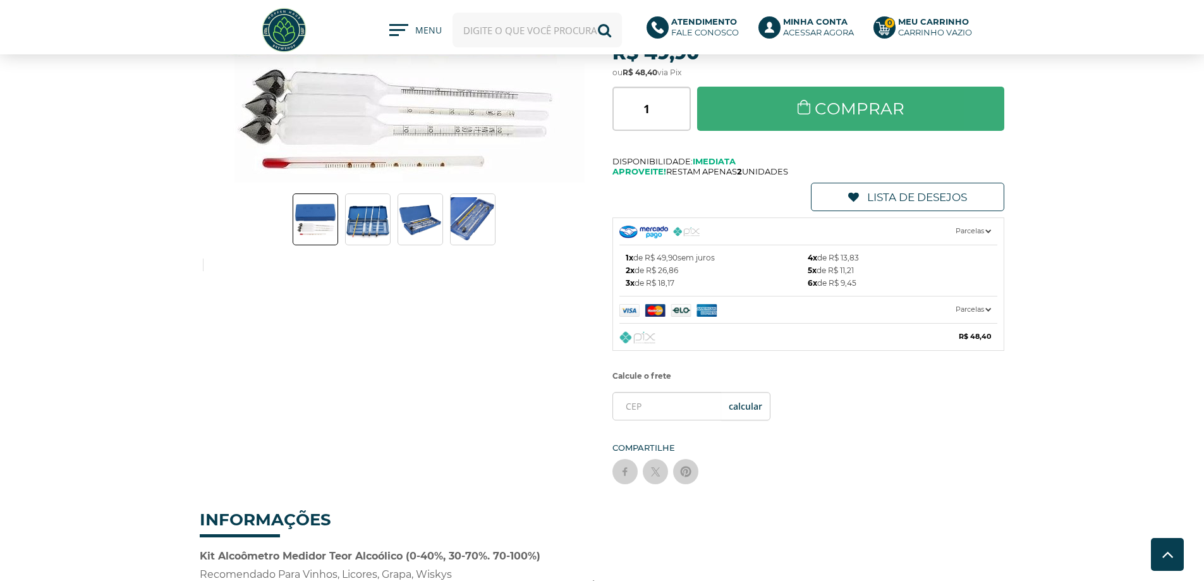
click at [850, 102] on link "Comprar" at bounding box center [851, 109] width 308 height 44
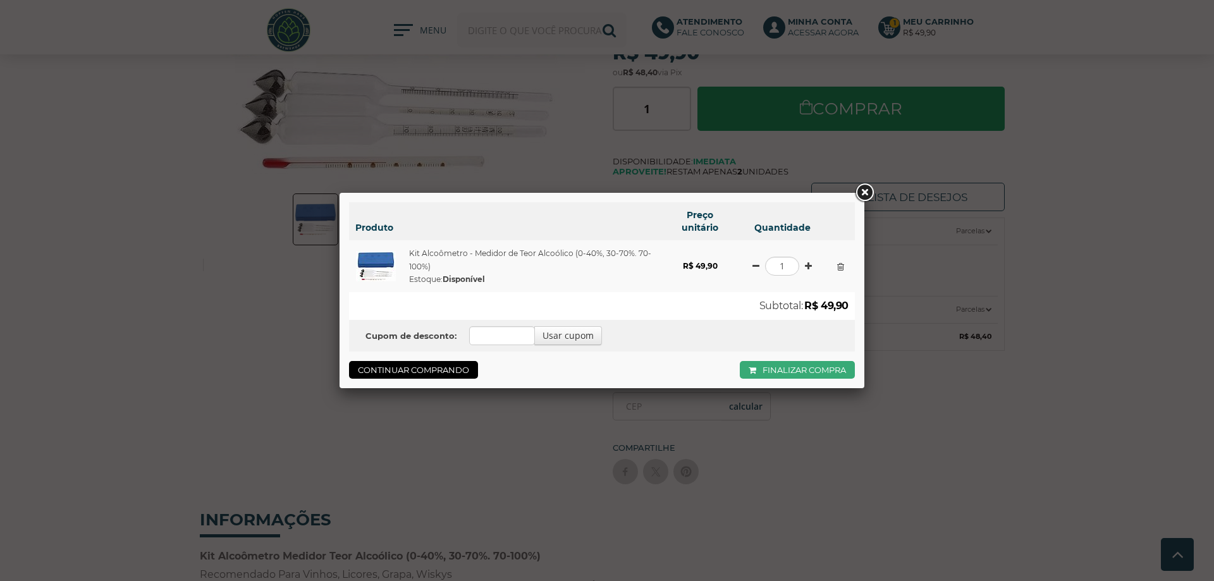
click at [800, 372] on link "Finalizar compra" at bounding box center [797, 370] width 115 height 18
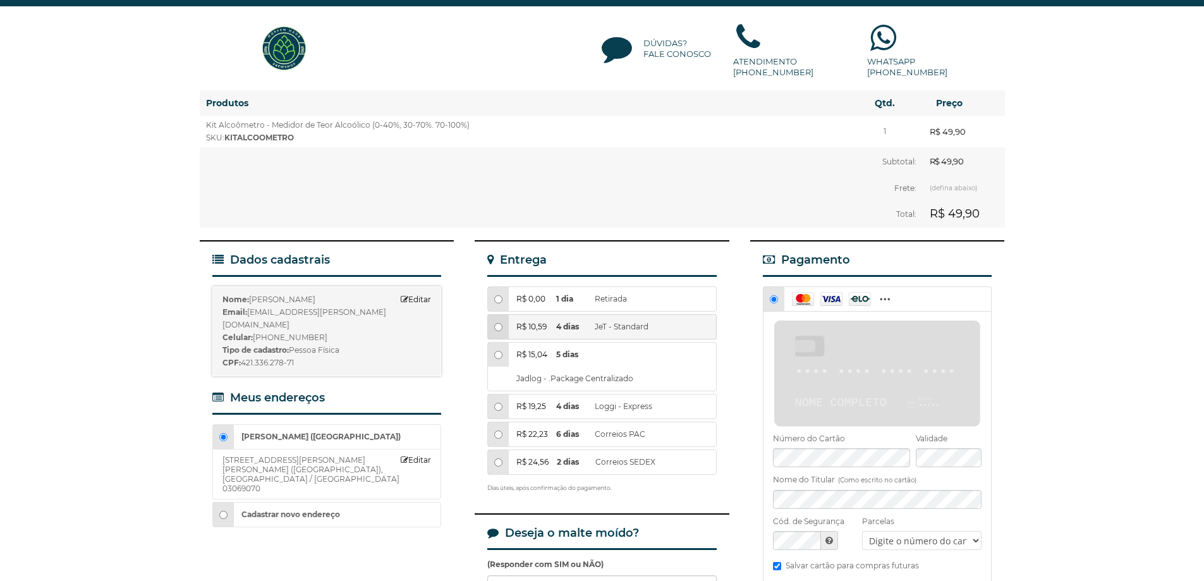
click at [575, 315] on b "4 dias" at bounding box center [572, 327] width 32 height 24
click at [503, 323] on input "R$ 10,59 4 dias JeT - Standard" at bounding box center [498, 327] width 8 height 8
radio input "true"
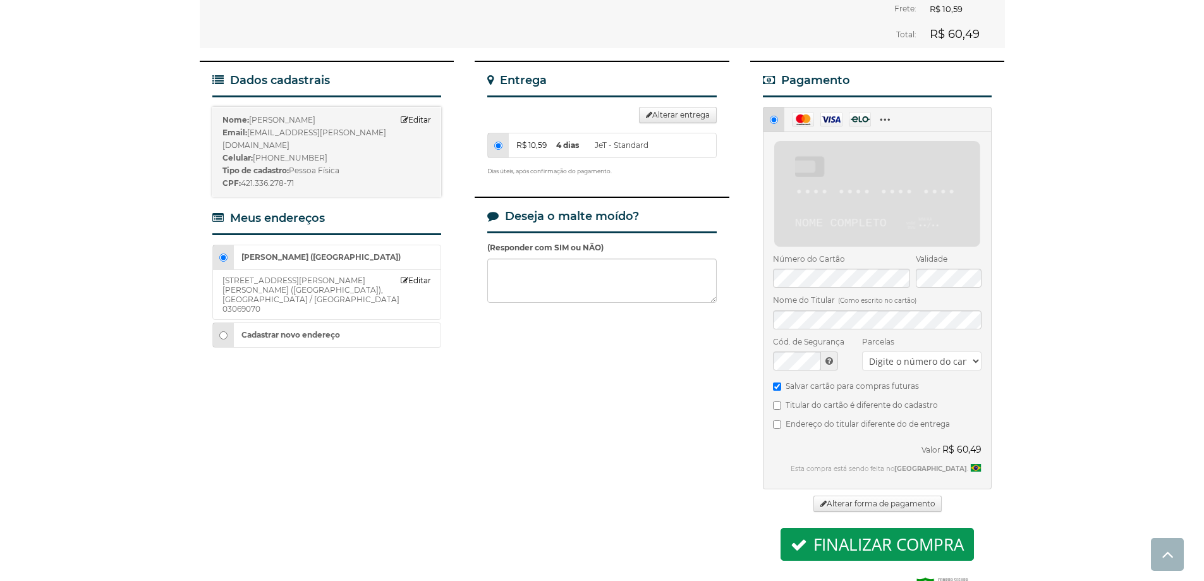
scroll to position [190, 0]
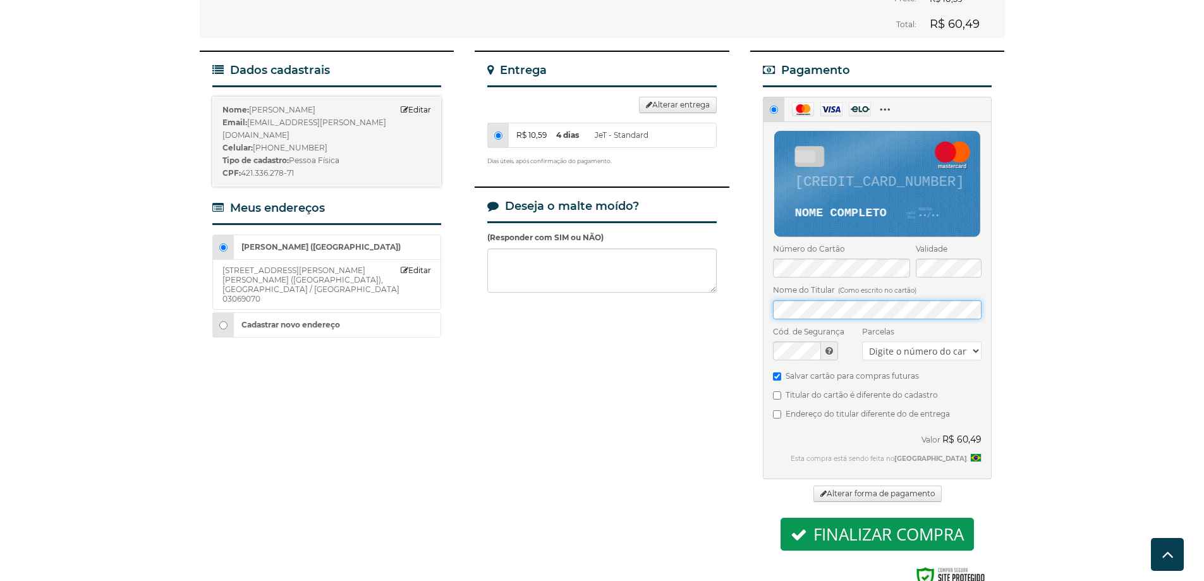
radio input "true"
click at [915, 341] on select "Escolha... 1x de R$ 60,49 sem juros 2x de R$ 32,56 3x de R$ 22,02 4x de R$ 16,7…" at bounding box center [921, 350] width 119 height 19
select select "1"
click at [862, 341] on select "Escolha... 1x de R$ 60,49 sem juros 2x de R$ 32,56 3x de R$ 22,02 4x de R$ 16,7…" at bounding box center [921, 350] width 119 height 19
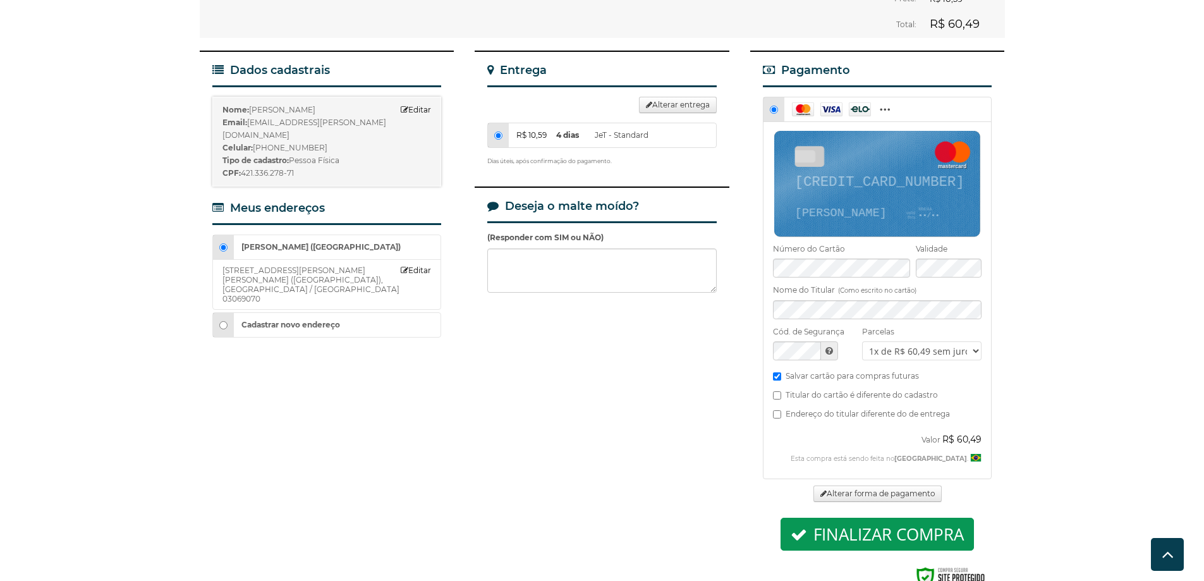
drag, startPoint x: 561, startPoint y: 361, endPoint x: 571, endPoint y: 360, distance: 10.1
click at [561, 360] on div "Dados cadastrais Nome: [PERSON_NAME] Editar Email: [EMAIL_ADDRESS][PERSON_NAME]…" at bounding box center [602, 334] width 805 height 566
click at [860, 518] on button "Finalizar compra" at bounding box center [877, 534] width 193 height 33
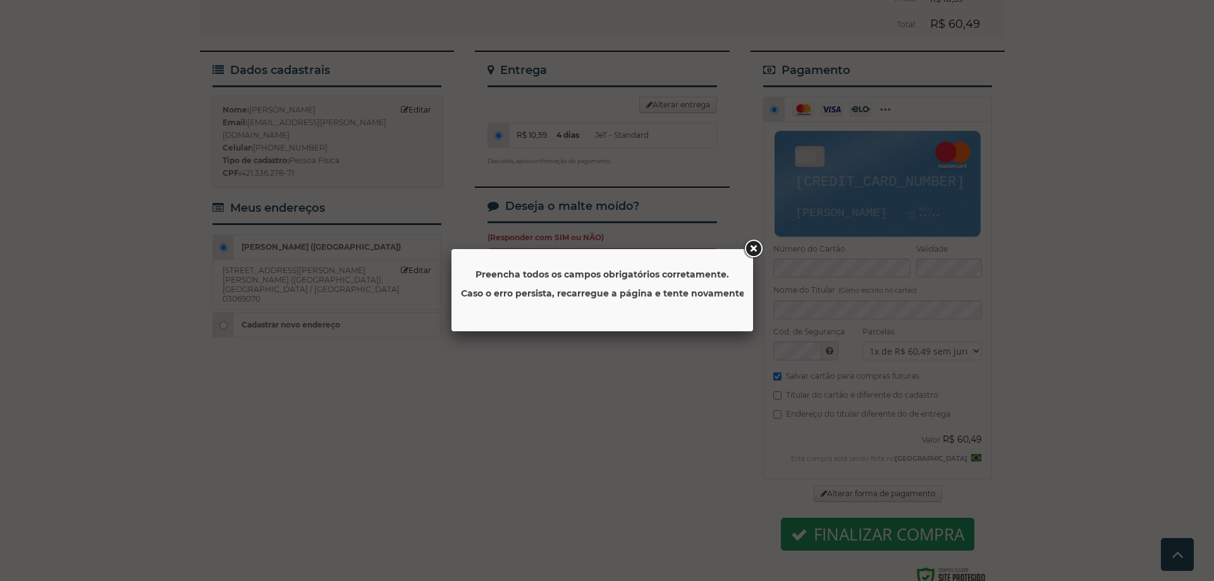
click at [750, 243] on link at bounding box center [753, 249] width 23 height 23
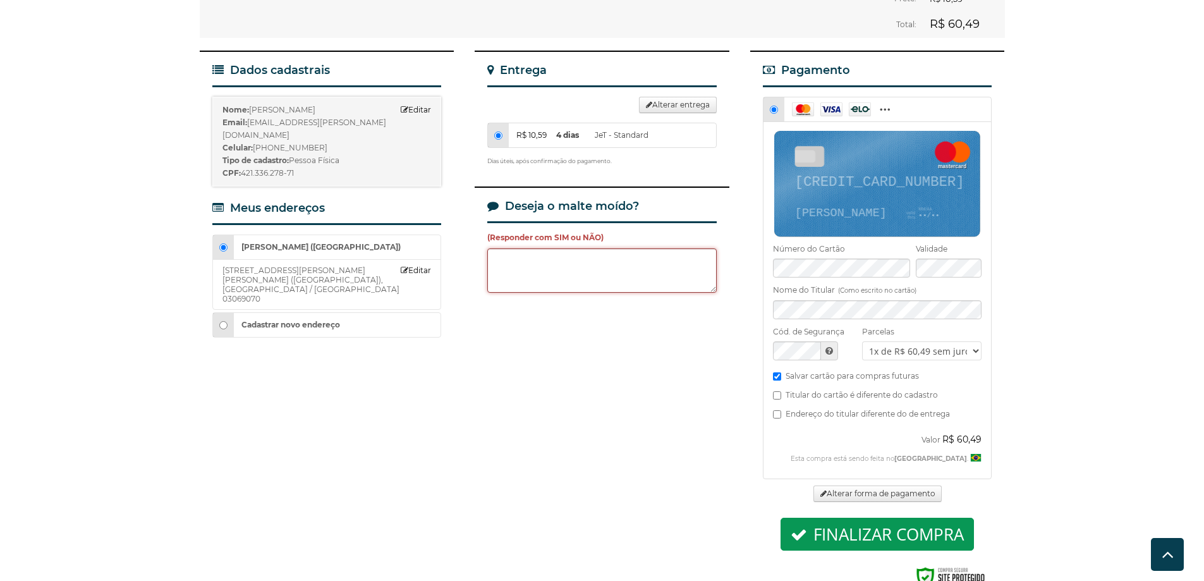
click at [597, 262] on textarea at bounding box center [601, 270] width 229 height 44
drag, startPoint x: 518, startPoint y: 236, endPoint x: 489, endPoint y: 229, distance: 29.8
click at [489, 248] on textarea "SIM" at bounding box center [601, 270] width 229 height 44
type textarea "Não"
click at [917, 518] on button "Finalizar compra" at bounding box center [877, 534] width 193 height 33
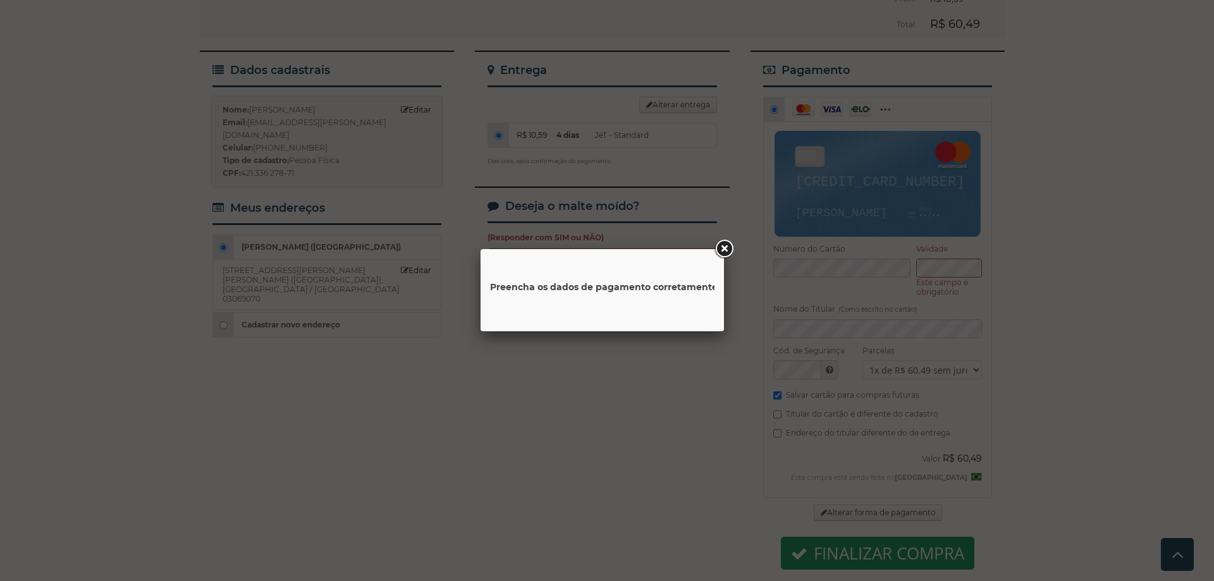
click at [719, 252] on link at bounding box center [723, 249] width 23 height 23
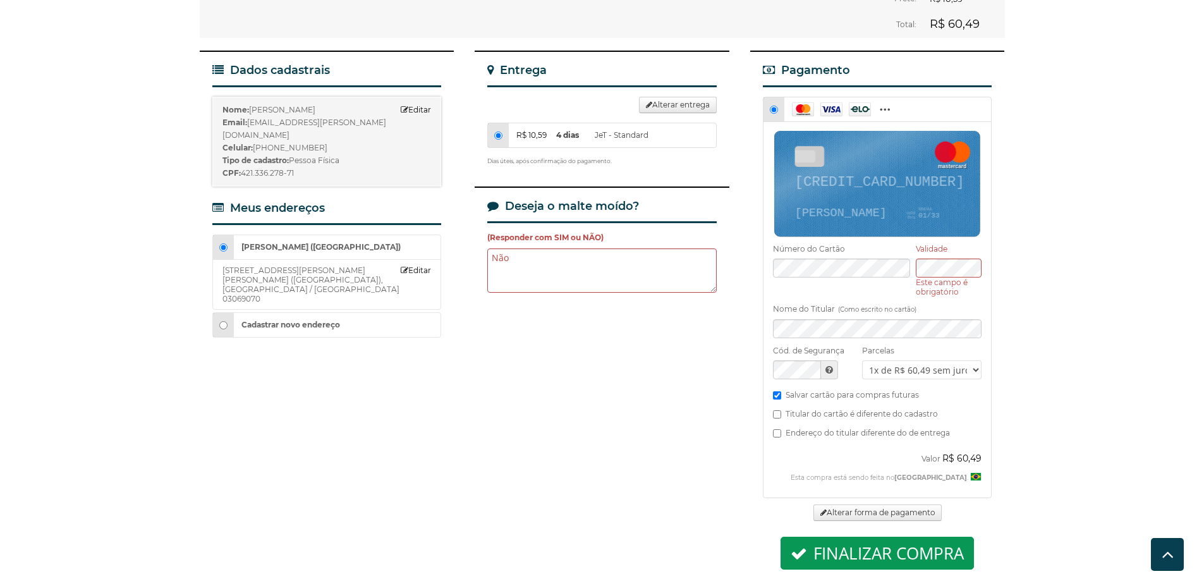
click at [1081, 293] on div "Finalizar compra Preencha os dados necessários para finalizar o pedido. Produto…" at bounding box center [602, 274] width 1204 height 760
click at [877, 537] on button "Finalizar compra" at bounding box center [877, 553] width 193 height 33
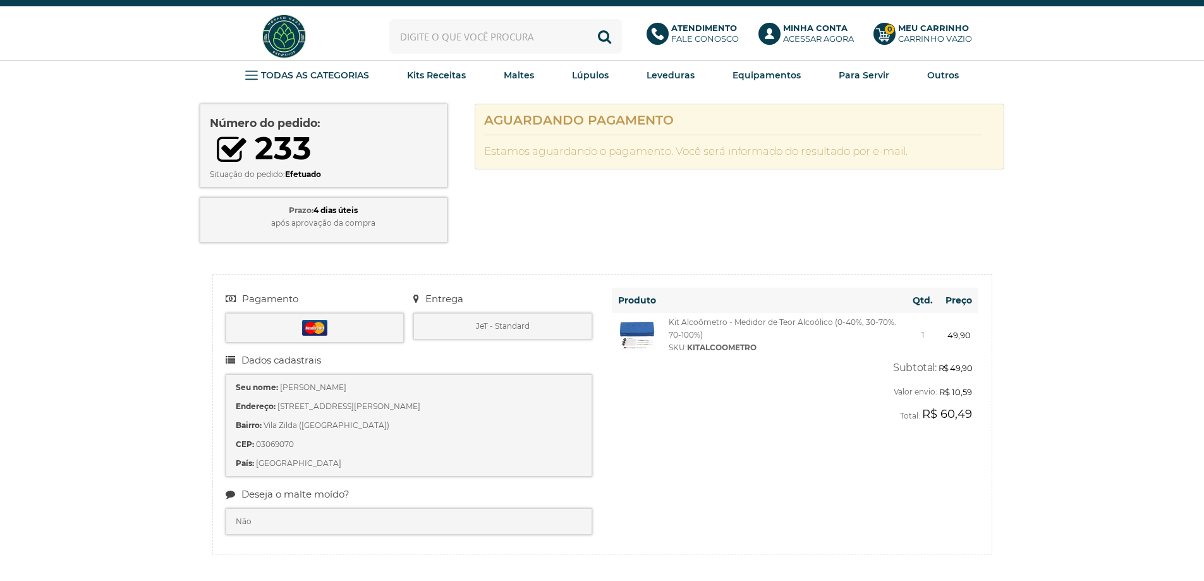
click at [690, 226] on div "Número do pedido: 233 Situação do pedido: Efetuado Prazo: 4 dias úteis após apr…" at bounding box center [602, 173] width 805 height 152
